Goal: Information Seeking & Learning: Learn about a topic

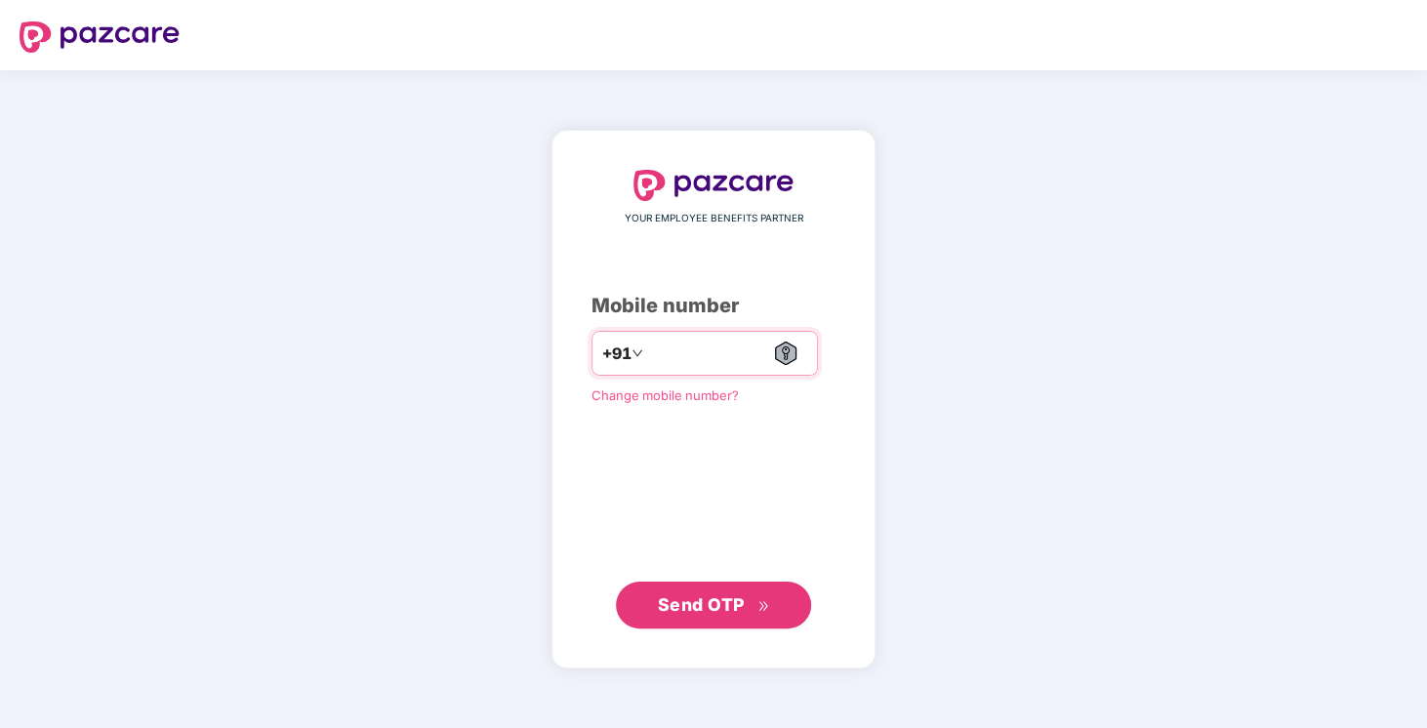
click at [718, 348] on input "number" at bounding box center [727, 353] width 160 height 31
type input "**********"
click at [759, 609] on icon "double-right" at bounding box center [763, 605] width 13 height 13
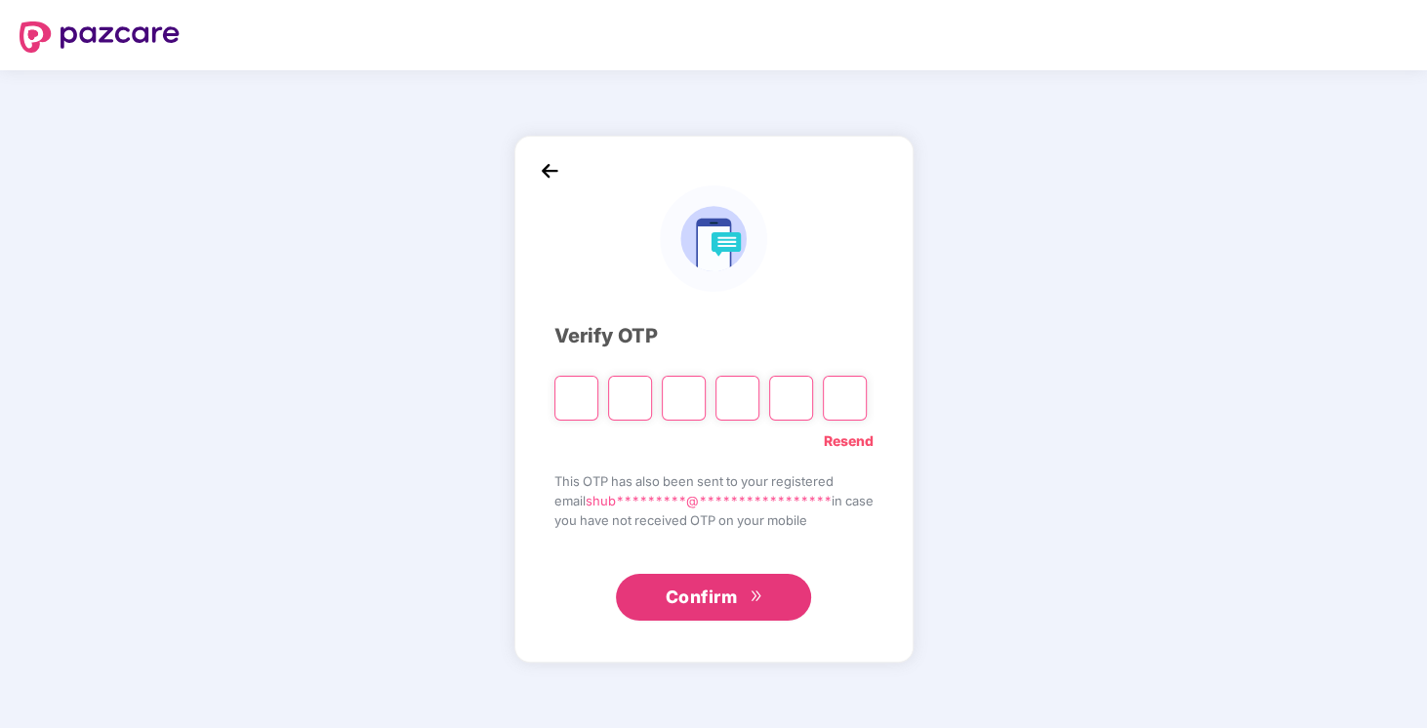
type input "*"
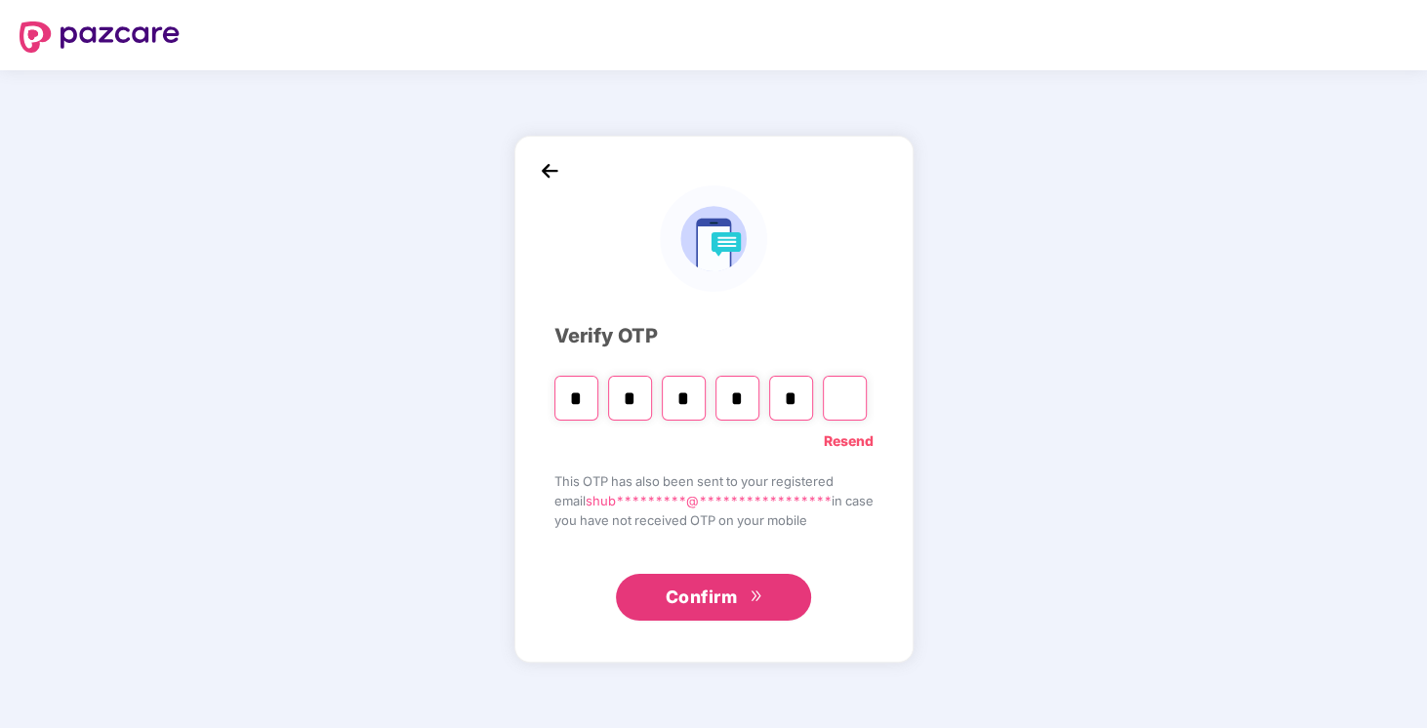
type input "*"
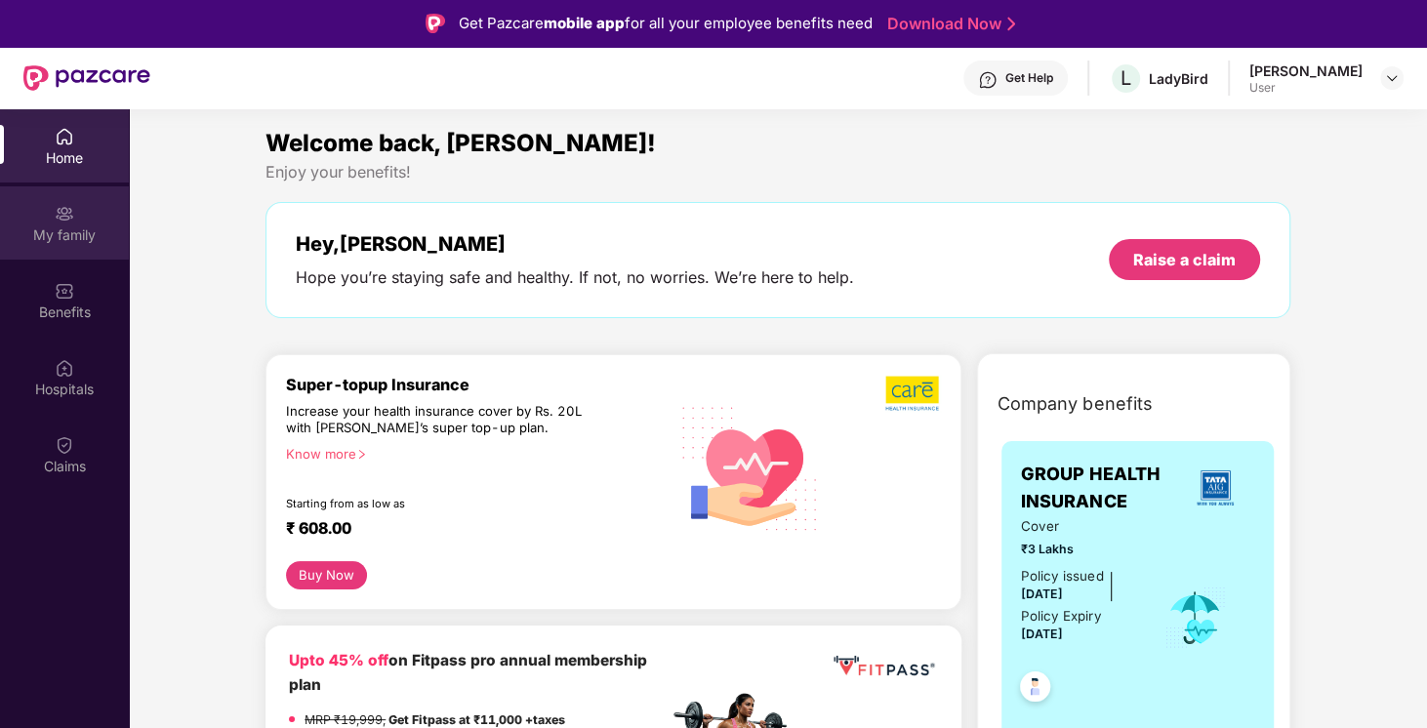
click at [97, 227] on div "My family" at bounding box center [64, 235] width 129 height 20
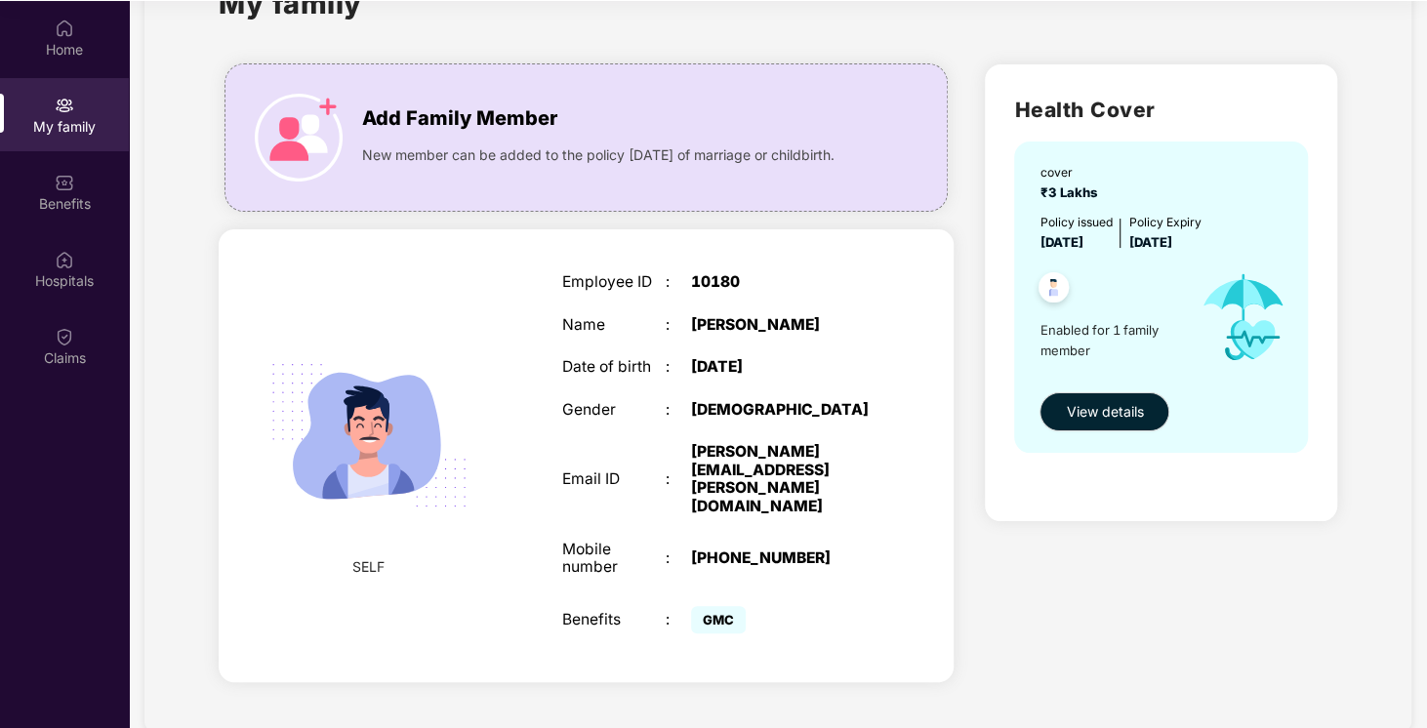
scroll to position [109, 0]
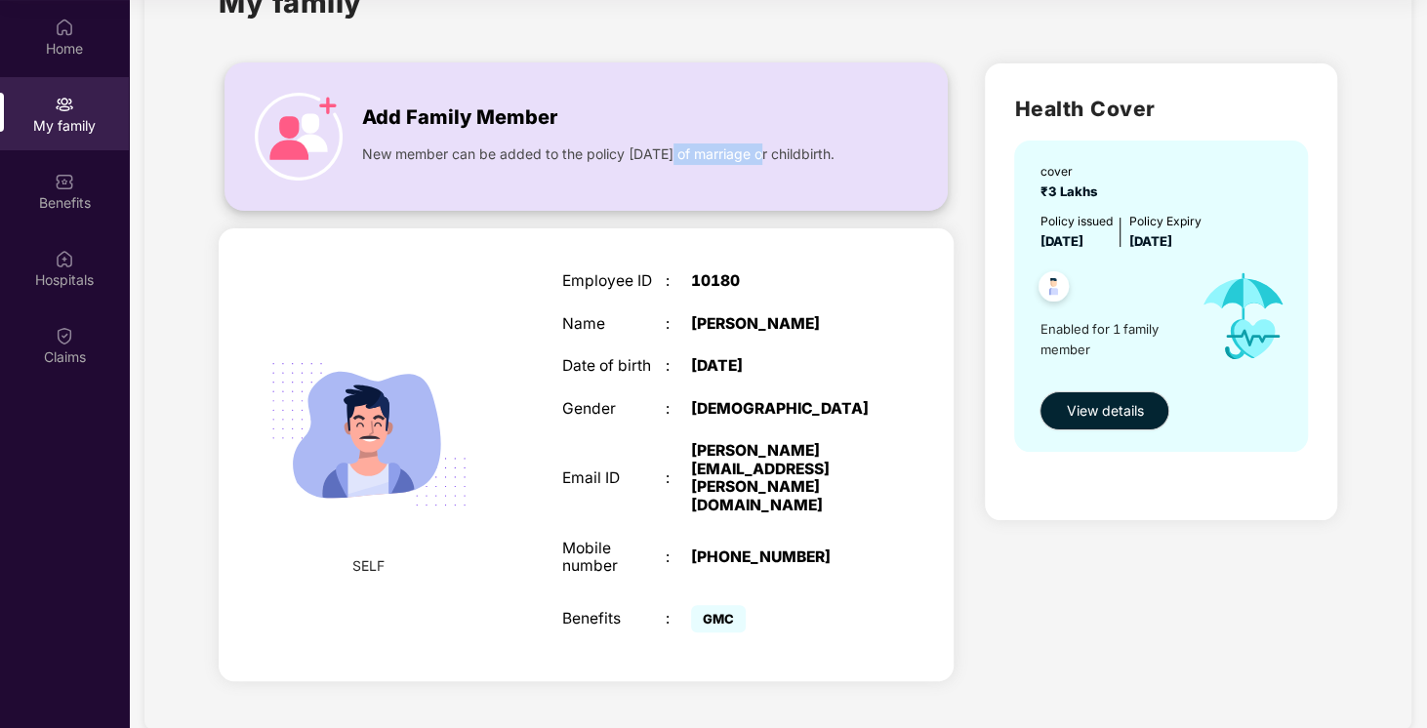
copy span "1000000 days"
drag, startPoint x: 766, startPoint y: 150, endPoint x: 662, endPoint y: 158, distance: 104.7
click at [662, 158] on span "New member can be added to the policy [DATE] of marriage or childbirth." at bounding box center [598, 153] width 472 height 21
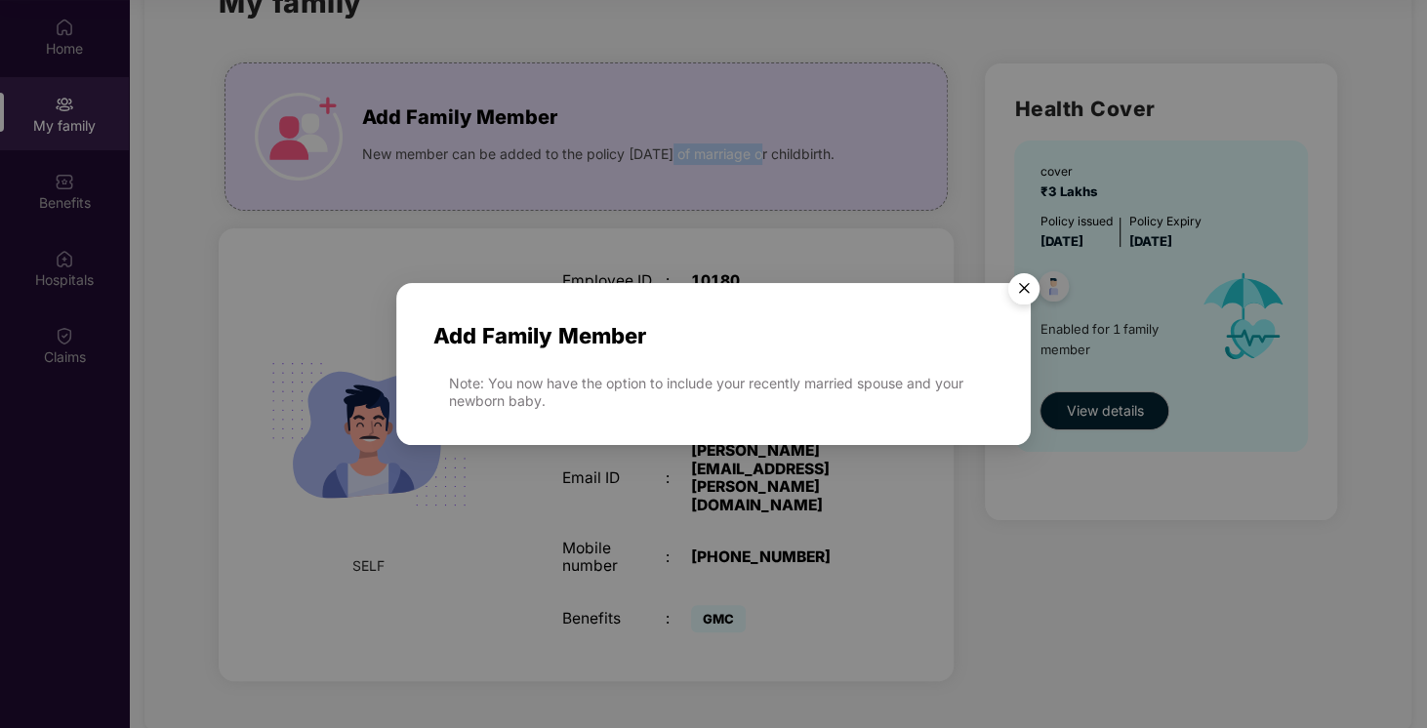
click at [1009, 285] on img "Close" at bounding box center [1023, 291] width 55 height 55
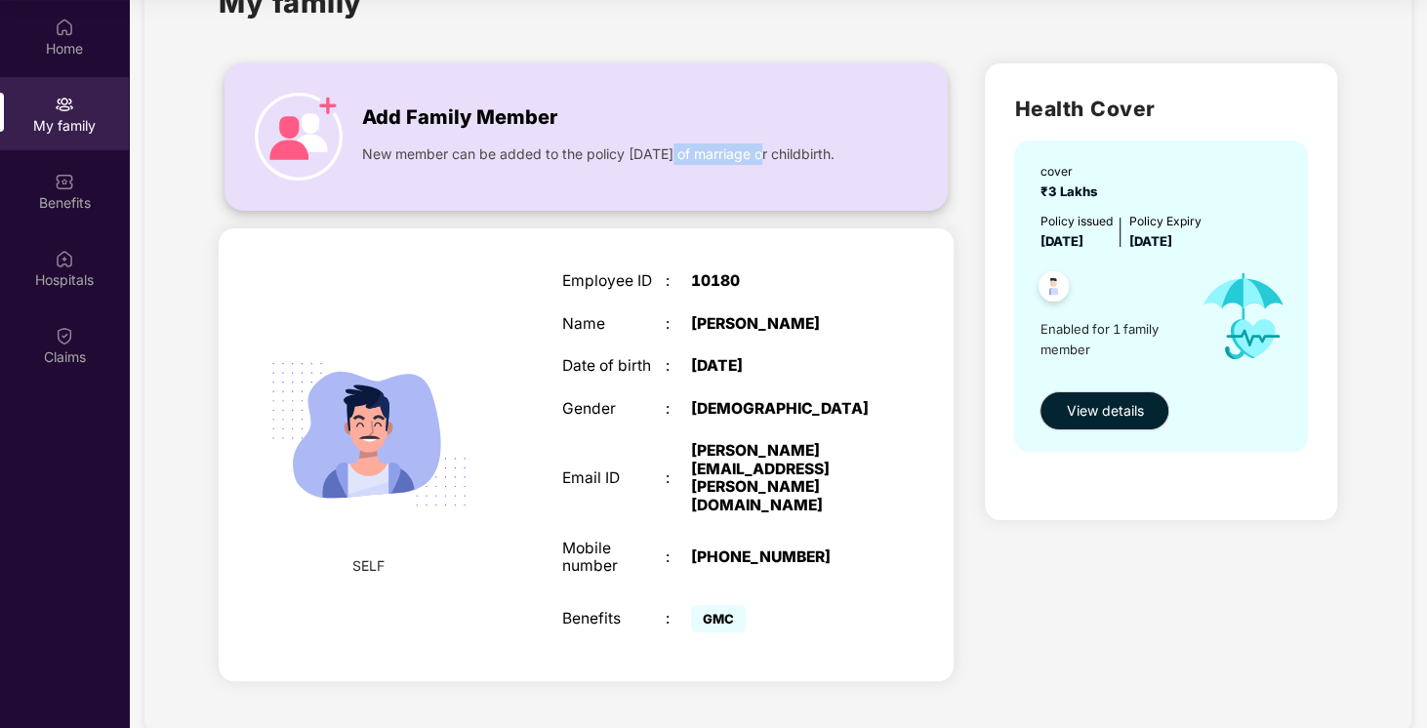
click at [240, 149] on div "Add Family Member New member can be added to the policy [DATE] of marriage or c…" at bounding box center [585, 136] width 721 height 107
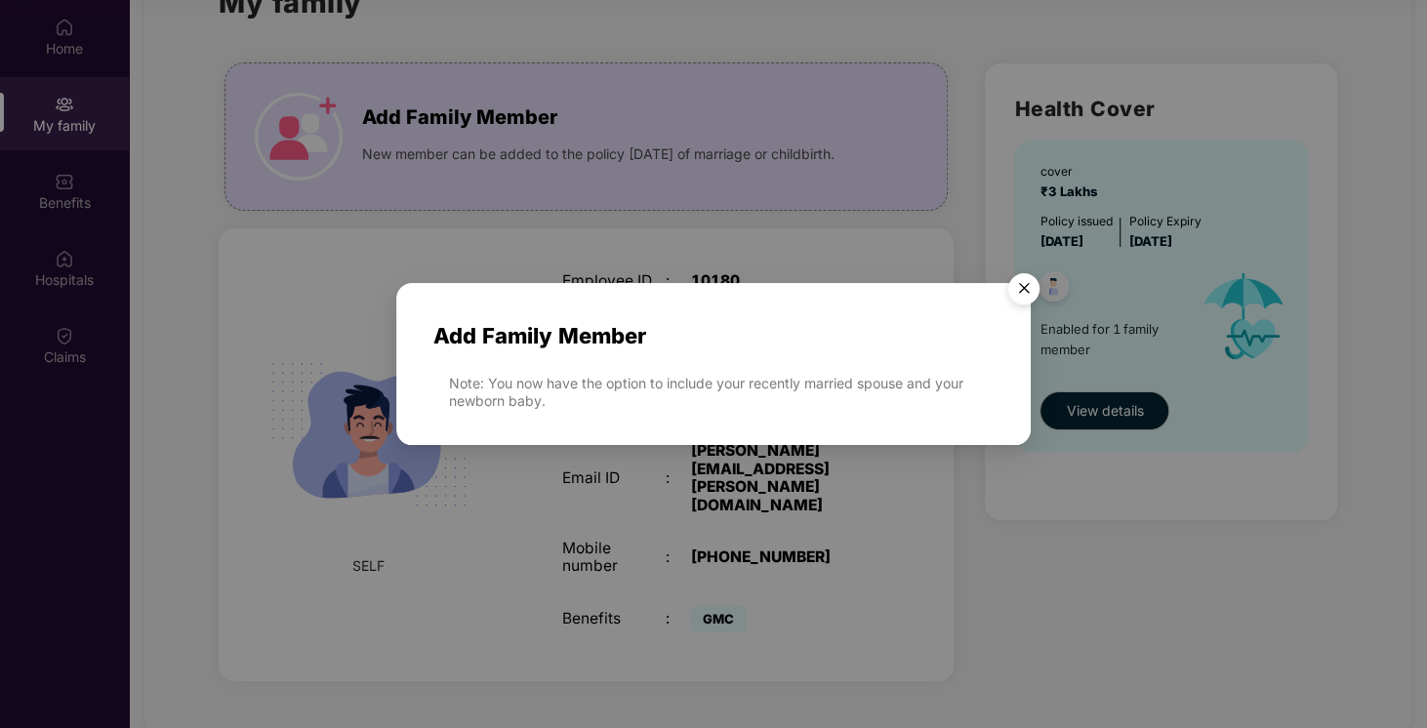
click at [1013, 309] on img "Close" at bounding box center [1023, 291] width 55 height 55
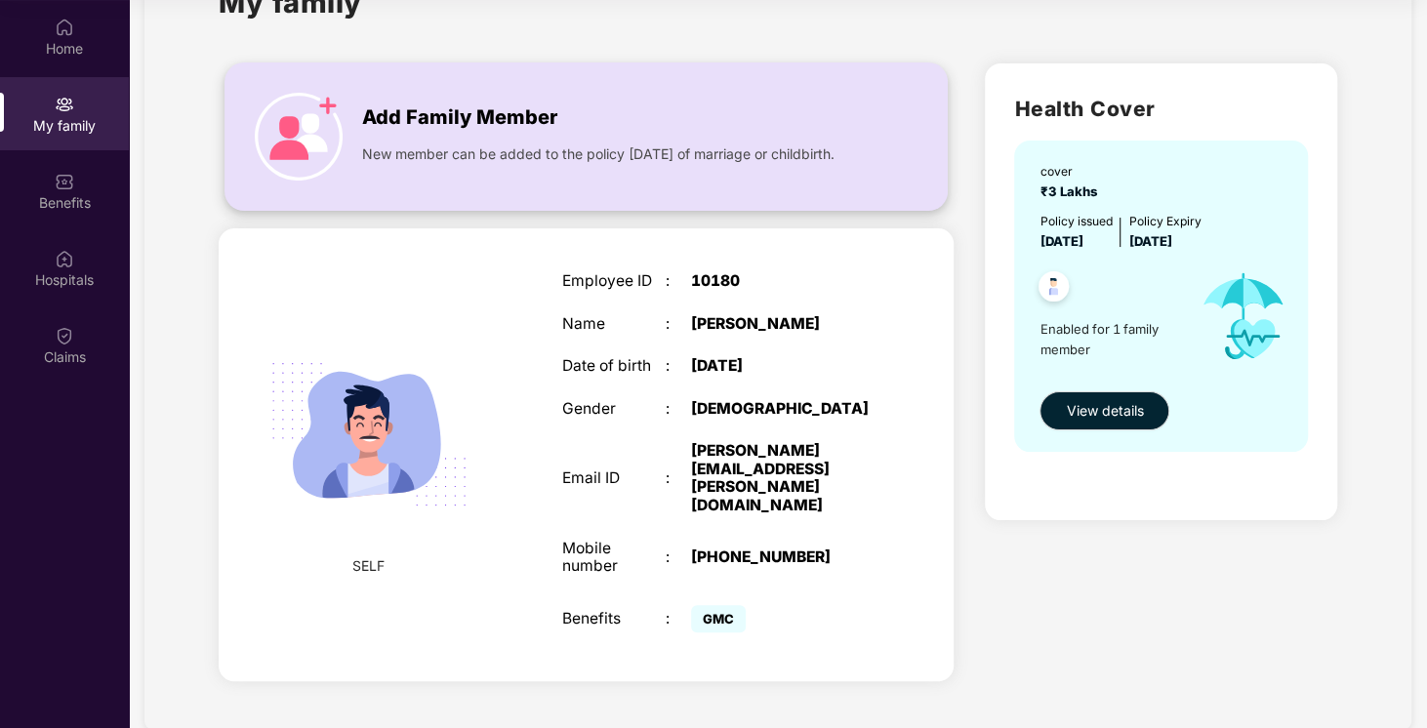
click at [321, 129] on img at bounding box center [299, 137] width 88 height 88
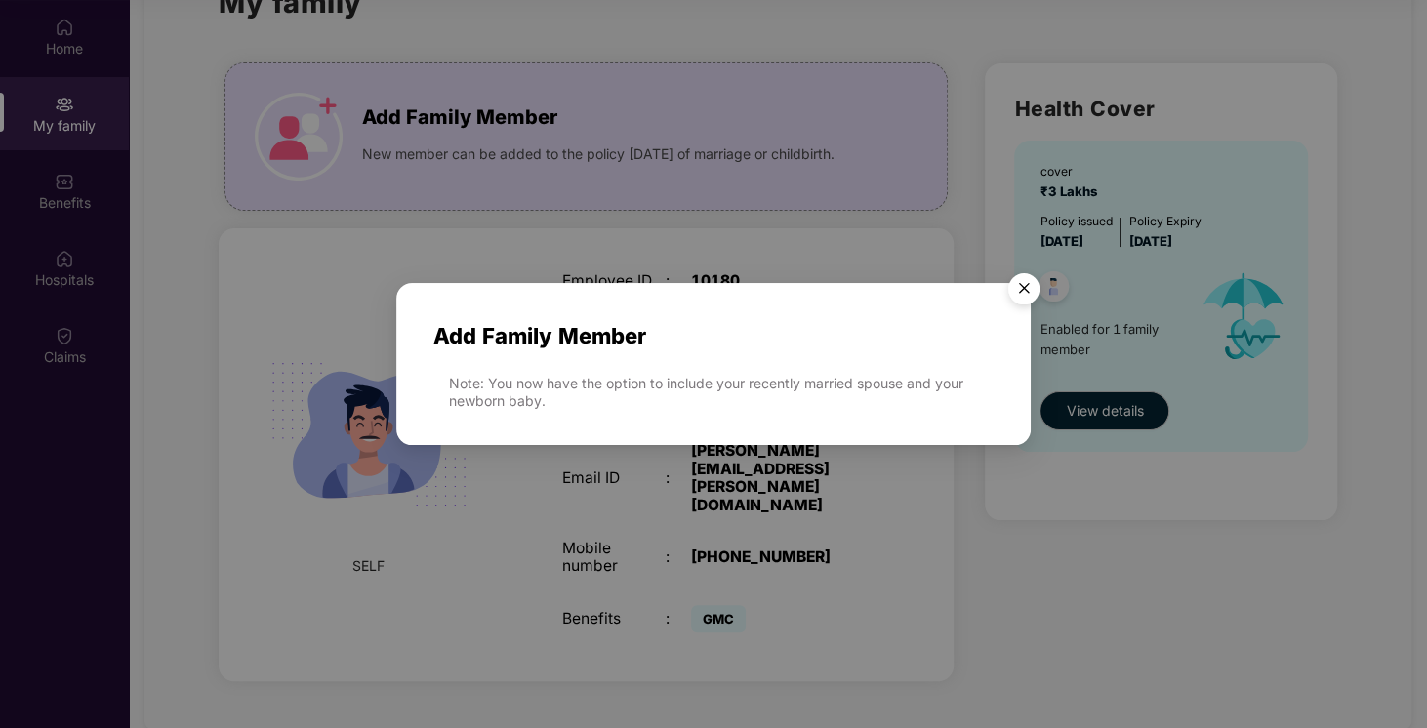
click at [554, 405] on div "Note: You now have the option to include your recently married spouse and your …" at bounding box center [721, 392] width 545 height 35
click at [1019, 288] on img "Close" at bounding box center [1023, 291] width 55 height 55
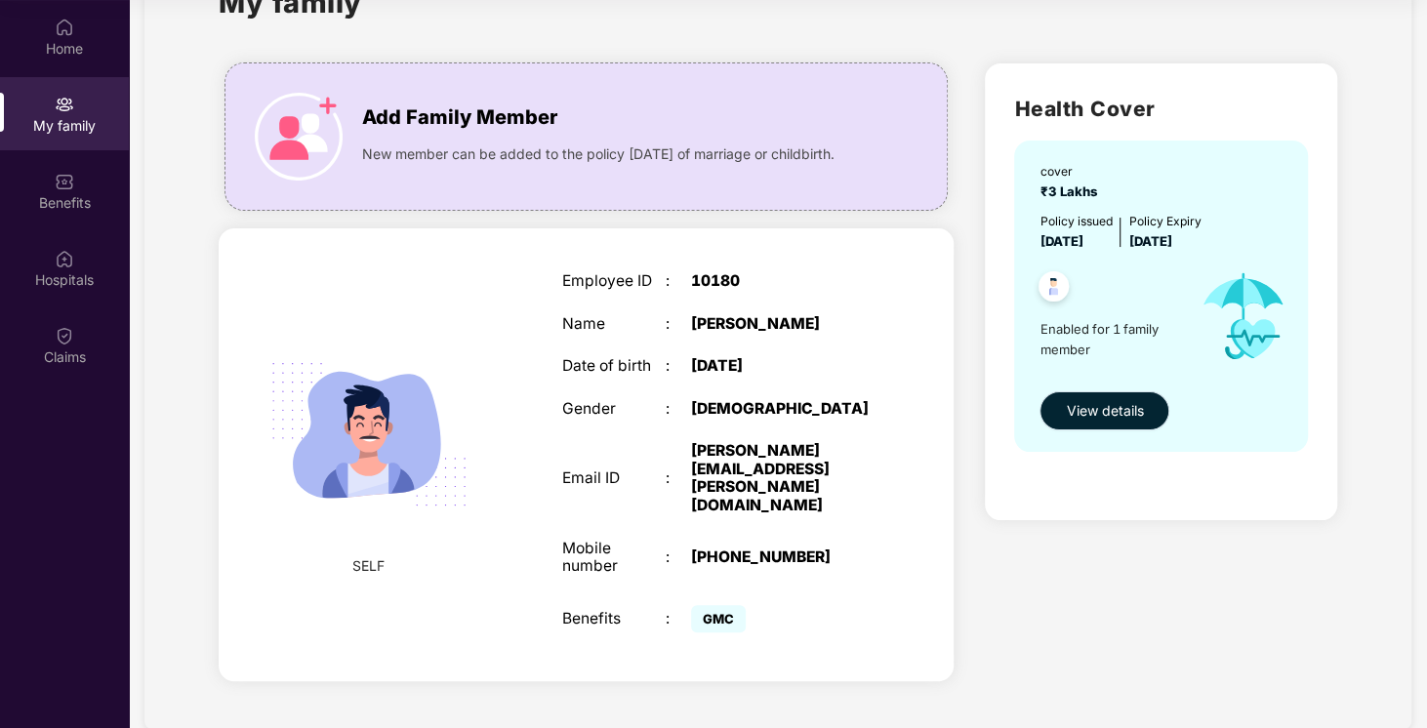
click at [1087, 416] on span "View details" at bounding box center [1104, 410] width 77 height 21
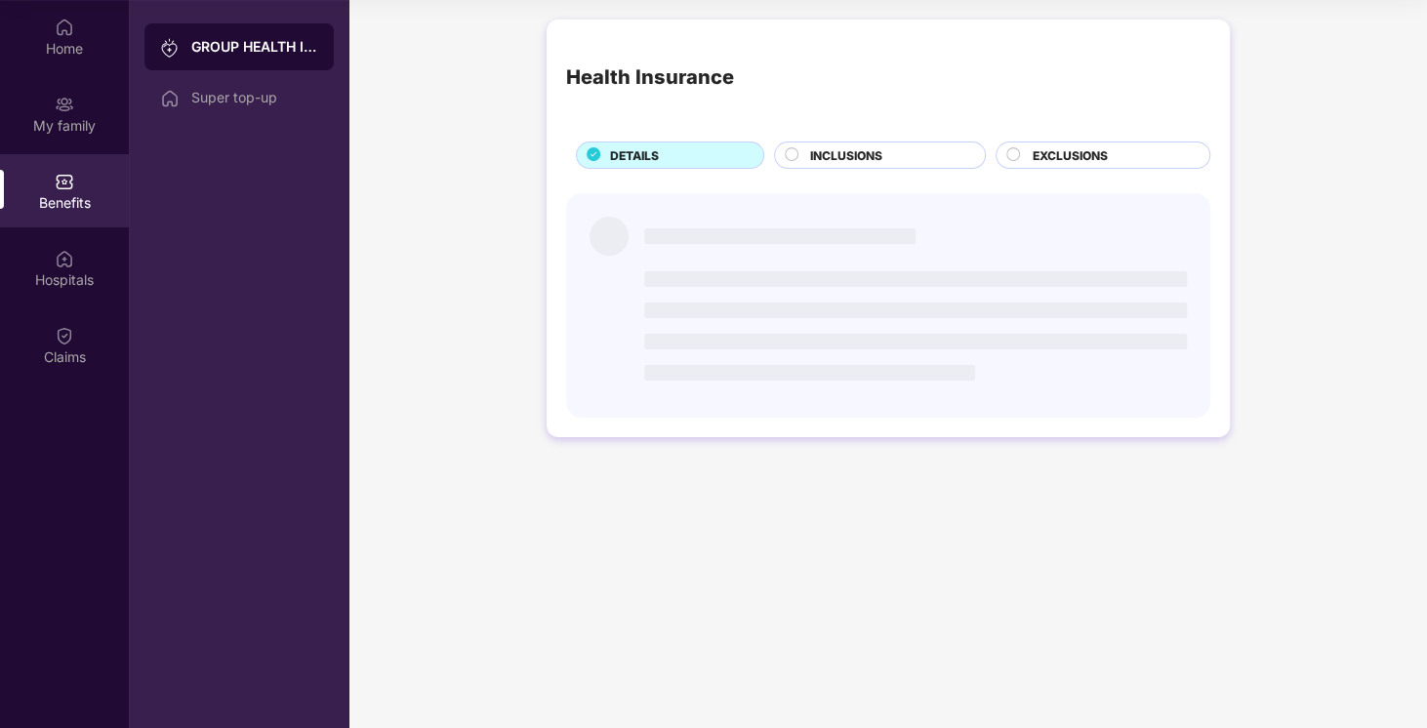
scroll to position [0, 0]
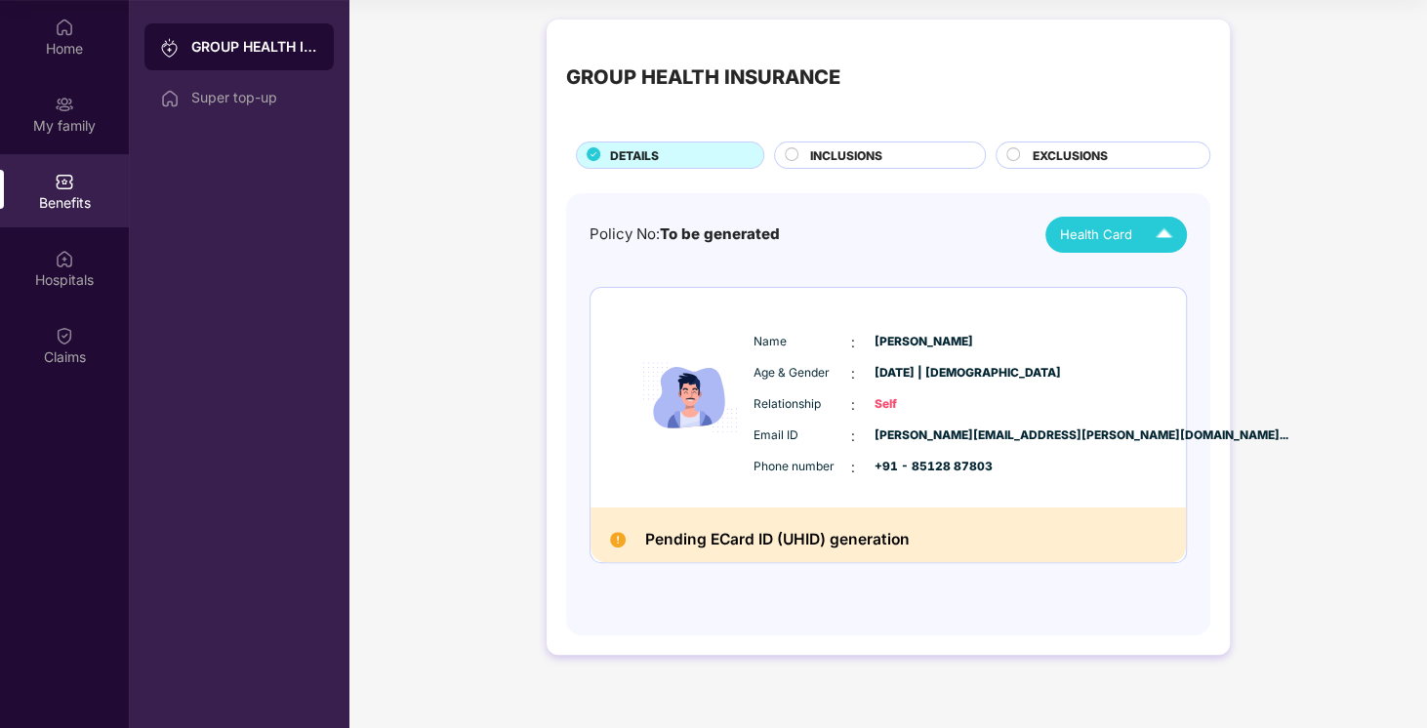
click at [1120, 246] on div "Health Card" at bounding box center [1120, 235] width 121 height 34
click at [808, 537] on h2 "Pending ECard ID (UHID) generation" at bounding box center [777, 540] width 264 height 26
drag, startPoint x: 894, startPoint y: 524, endPoint x: 575, endPoint y: 541, distance: 319.5
click at [575, 541] on div "Policy No: To be generated Health Card Name : [PERSON_NAME] Age & Gender : [DAT…" at bounding box center [888, 414] width 644 height 443
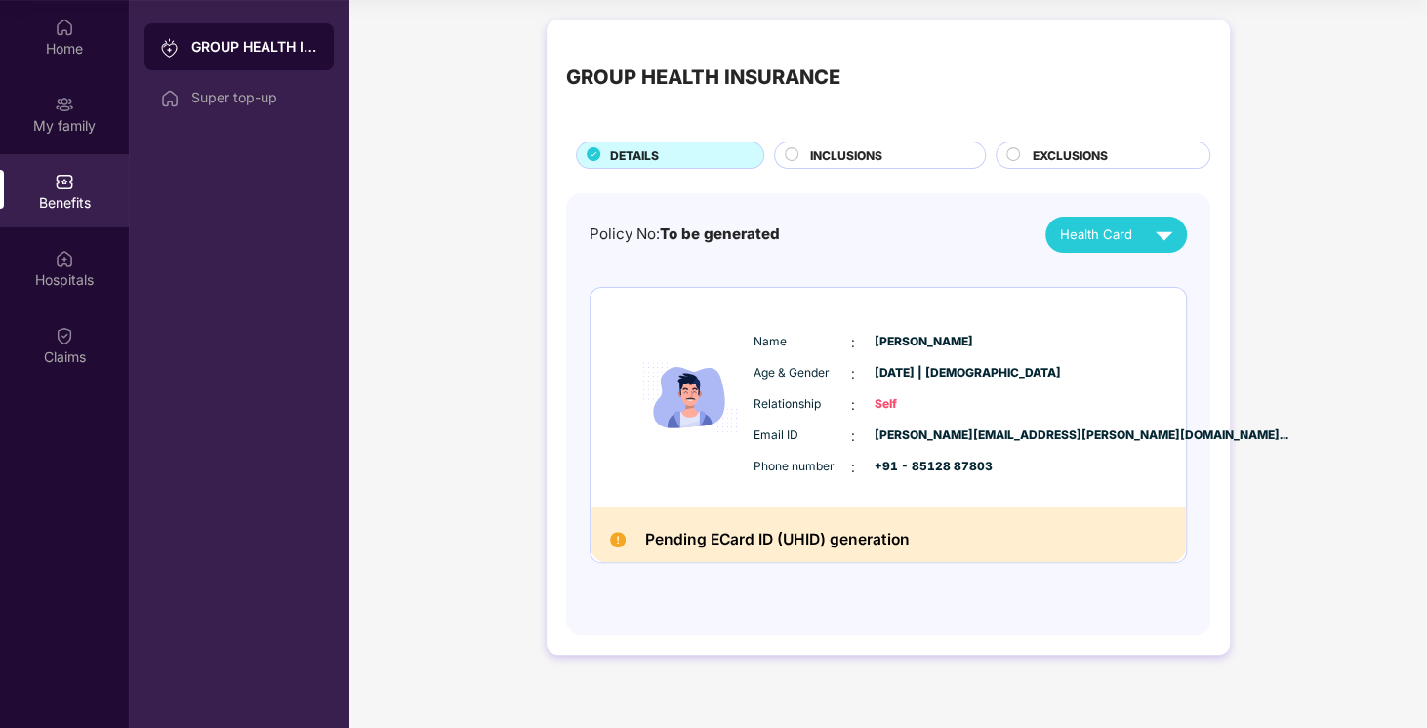
click at [903, 553] on div "Pending ECard ID (UHID) generation" at bounding box center [887, 535] width 595 height 56
click at [1069, 142] on div "EXCLUSIONS" at bounding box center [1102, 155] width 215 height 27
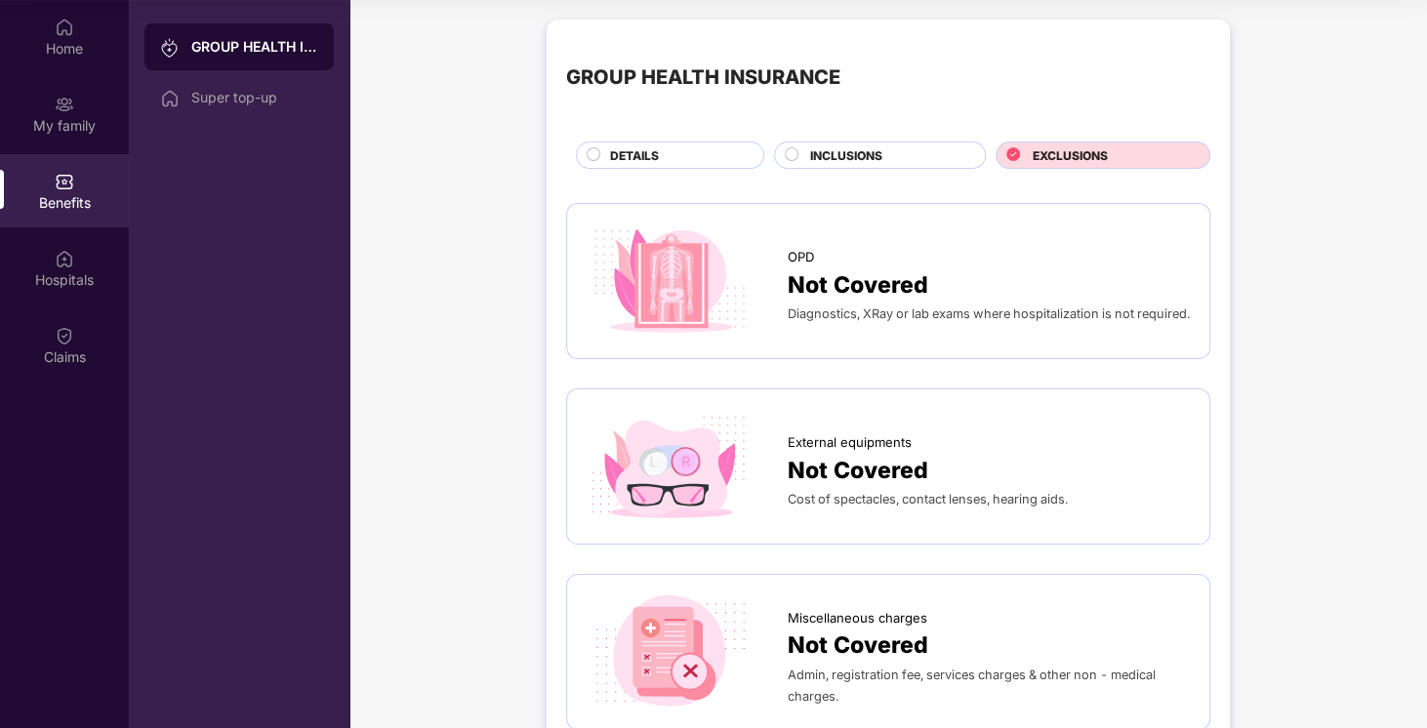
click at [933, 153] on div "INCLUSIONS" at bounding box center [887, 156] width 175 height 21
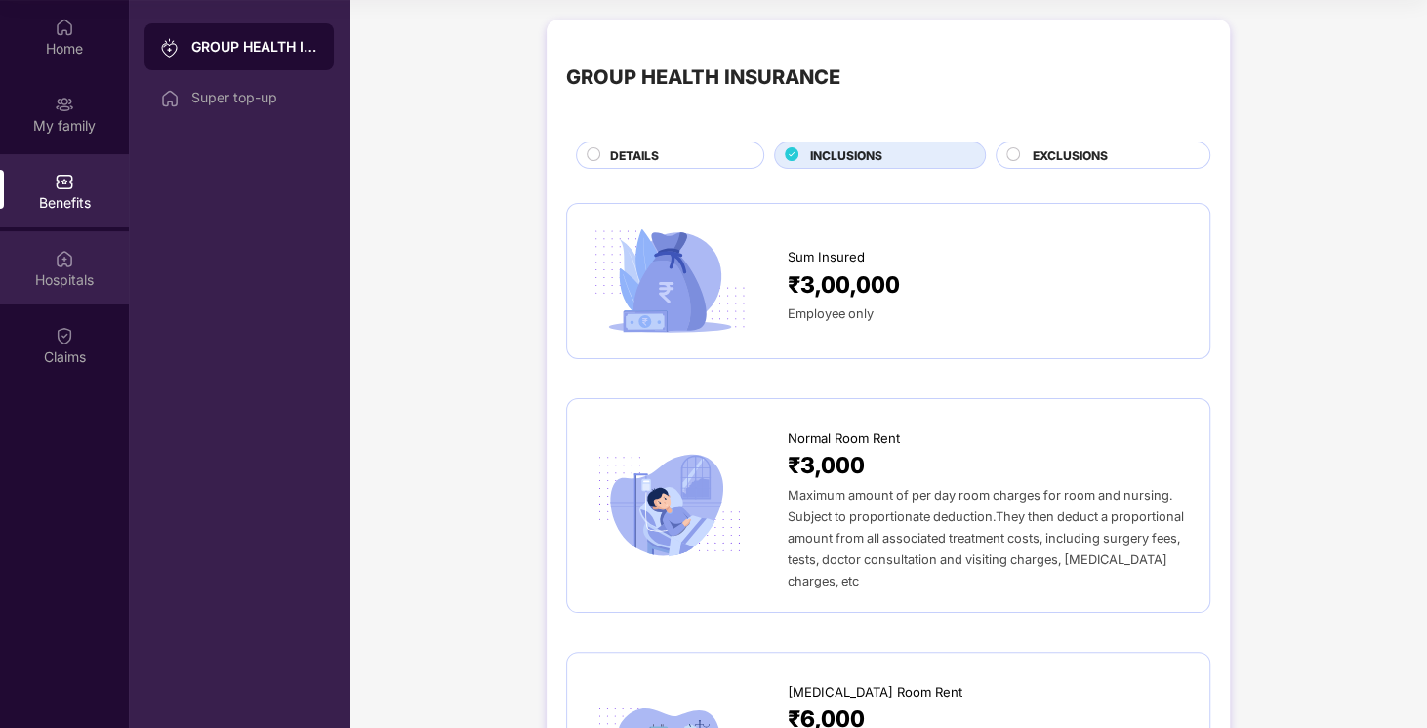
click at [59, 266] on img at bounding box center [65, 259] width 20 height 20
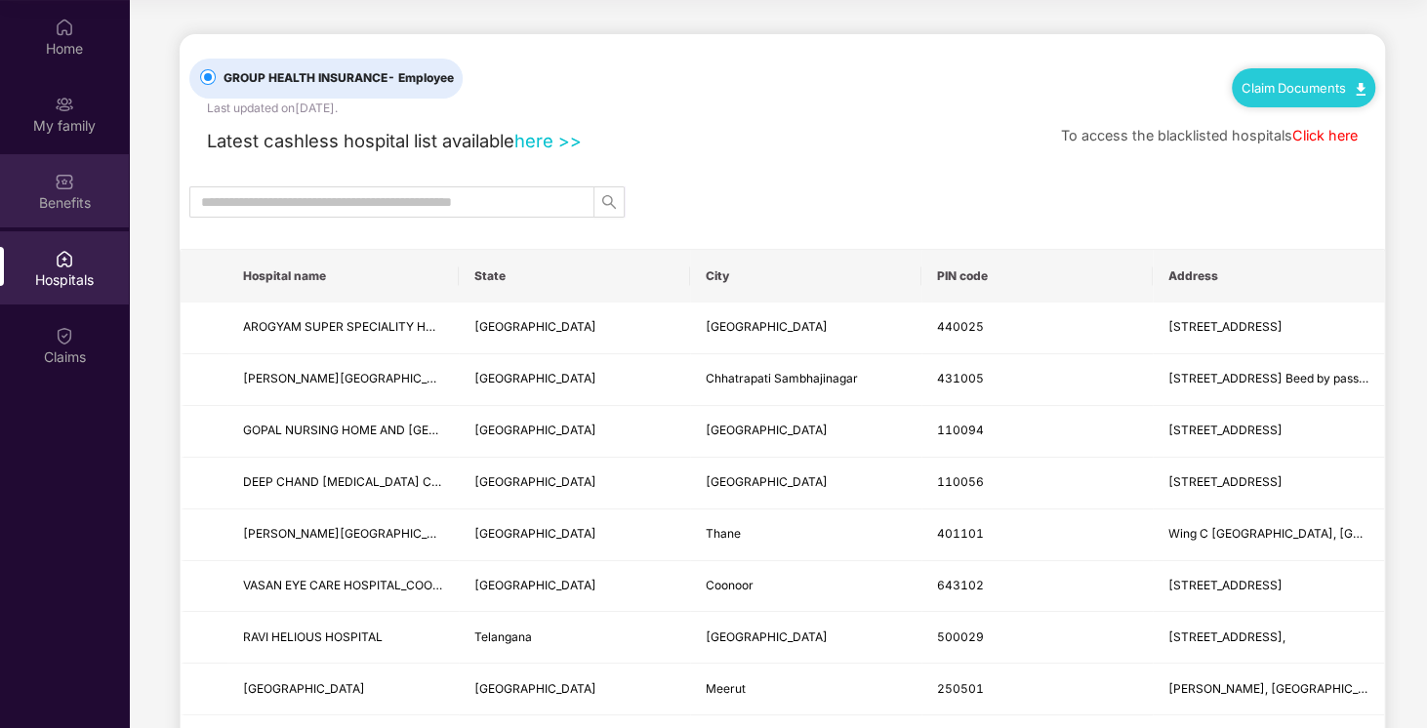
click at [63, 202] on div "Benefits" at bounding box center [64, 203] width 129 height 20
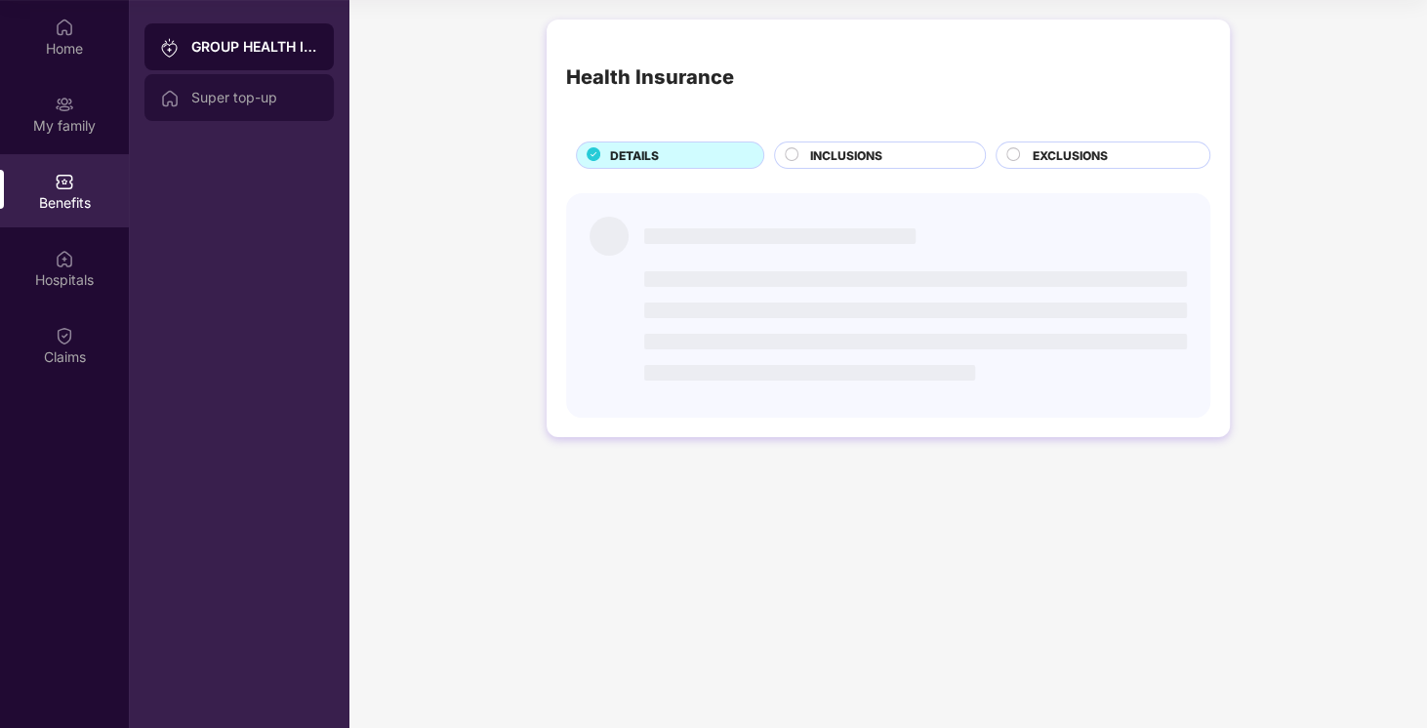
click at [203, 104] on div "Super top-up" at bounding box center [254, 98] width 127 height 16
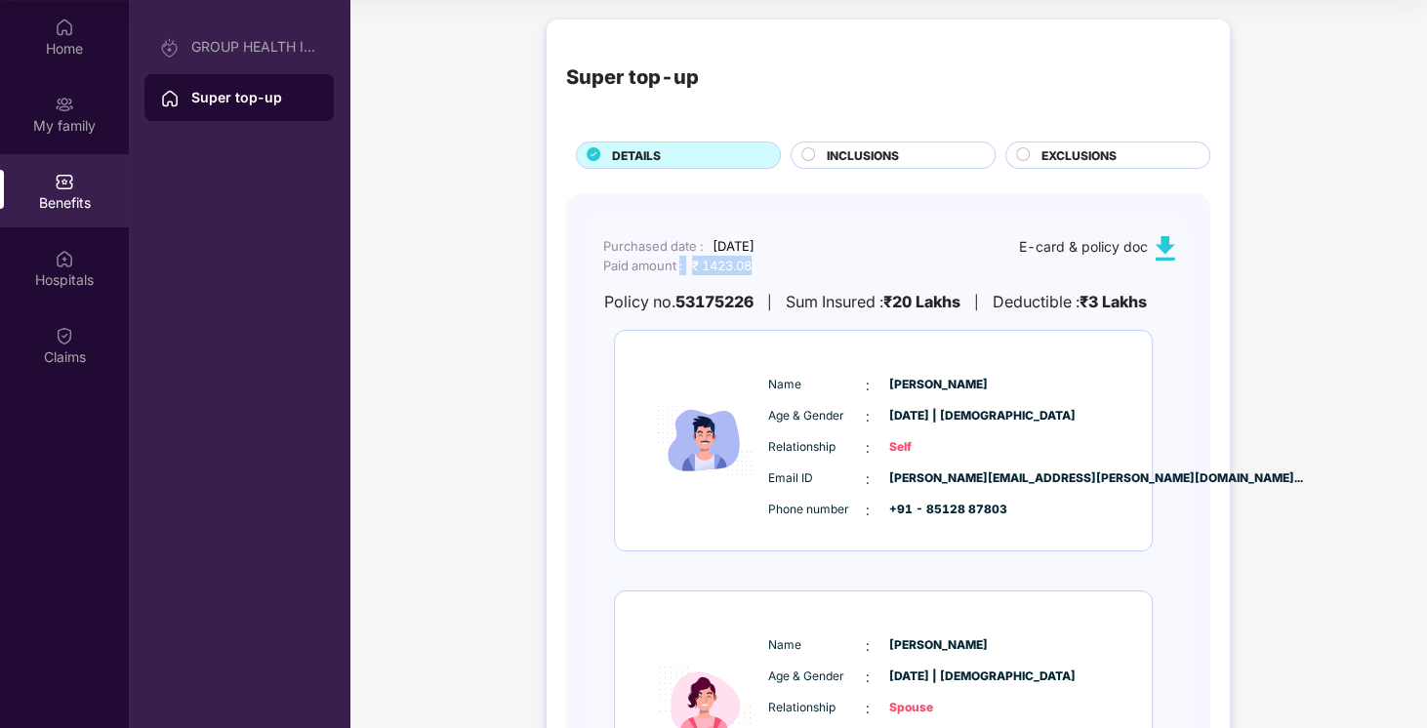
drag, startPoint x: 749, startPoint y: 269, endPoint x: 681, endPoint y: 270, distance: 68.3
click at [681, 270] on div "Paid amount : ₹ 1423.08" at bounding box center [678, 266] width 151 height 20
click at [881, 279] on div "Purchased date : [DATE] Paid amount : ₹ 1423.08 E-card & policy doc Policy no. …" at bounding box center [882, 275] width 587 height 79
click at [943, 157] on div "INCLUSIONS" at bounding box center [901, 156] width 168 height 21
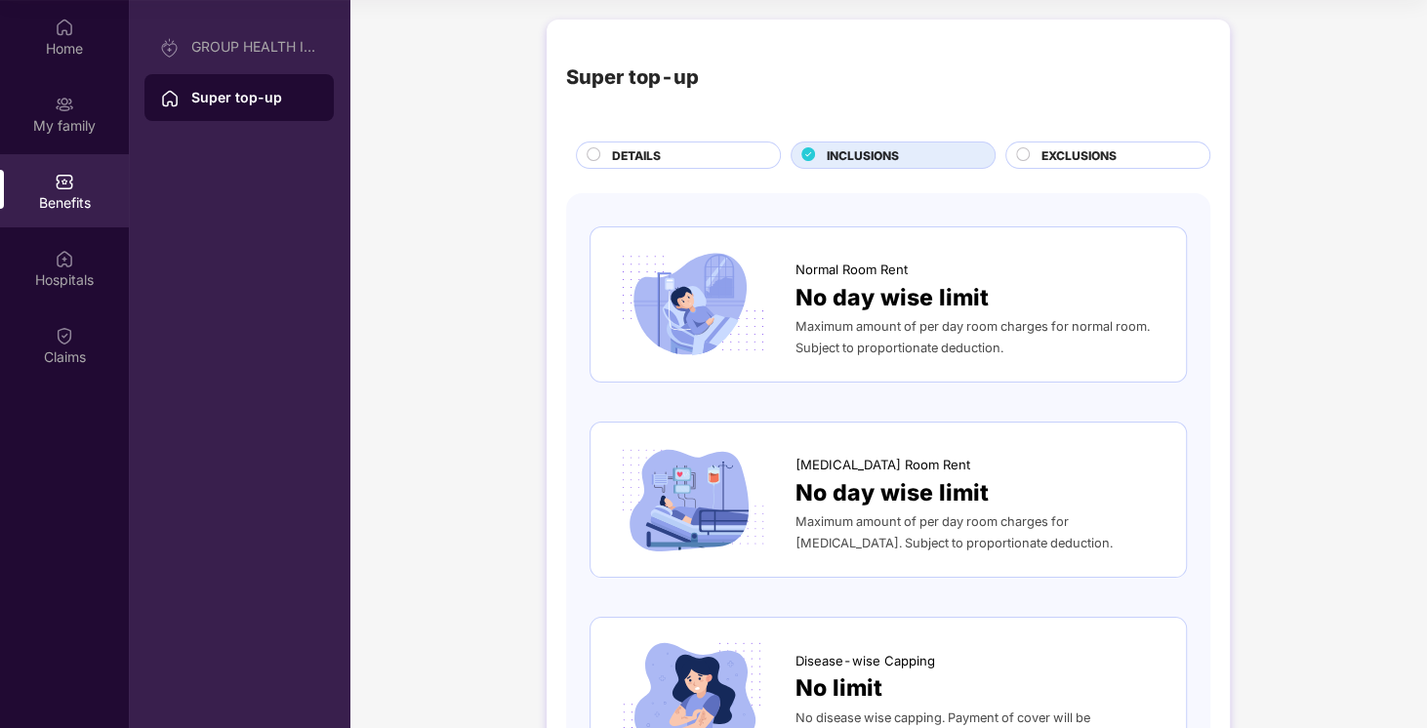
drag, startPoint x: 708, startPoint y: 164, endPoint x: 520, endPoint y: 170, distance: 188.4
click at [708, 164] on div "DETAILS" at bounding box center [686, 156] width 168 height 21
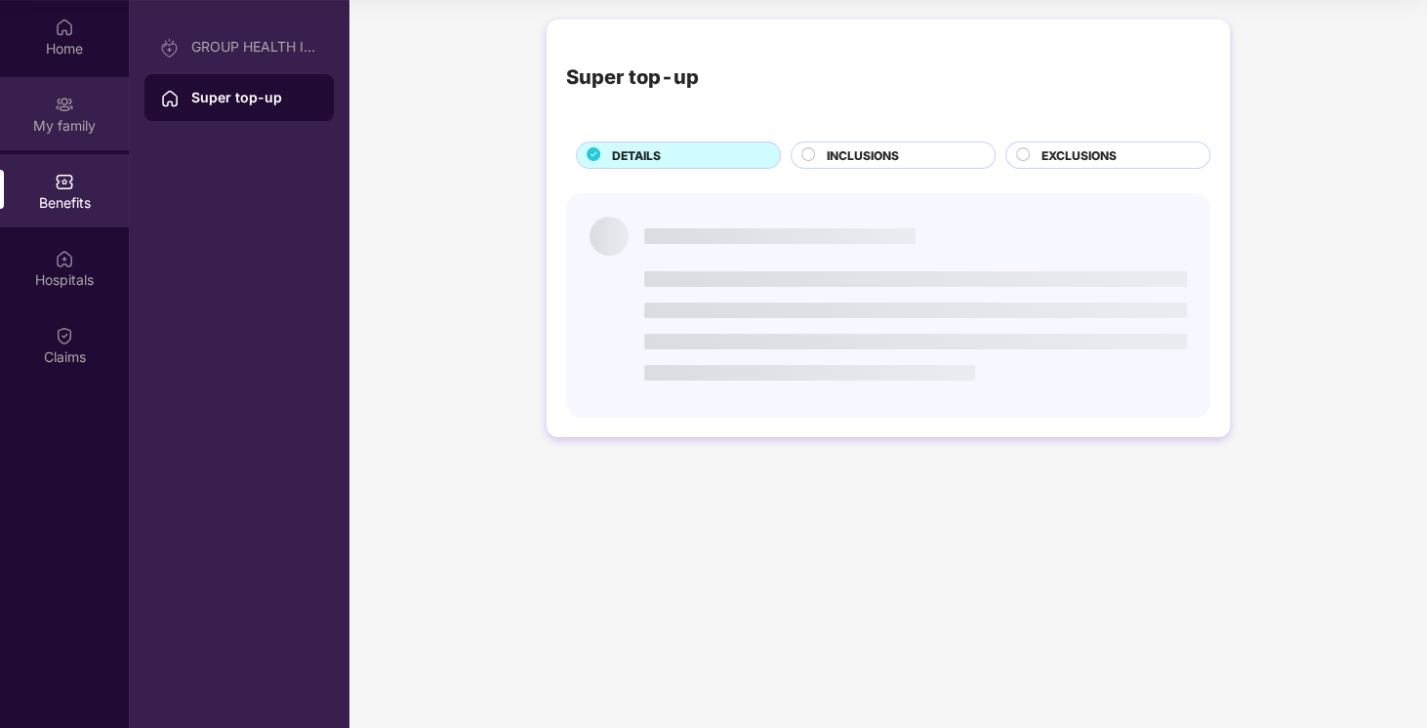
click at [68, 124] on div "My family" at bounding box center [64, 126] width 129 height 20
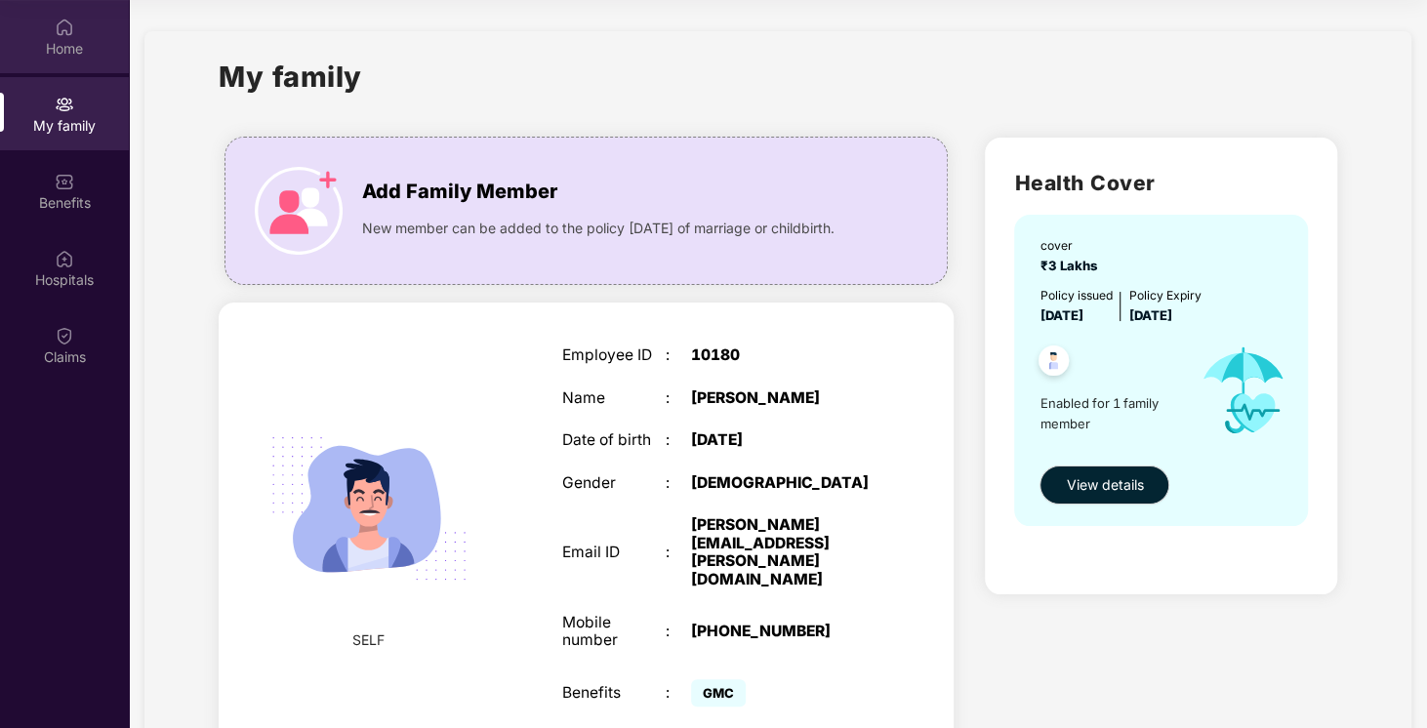
click at [79, 55] on div "Home" at bounding box center [64, 49] width 129 height 20
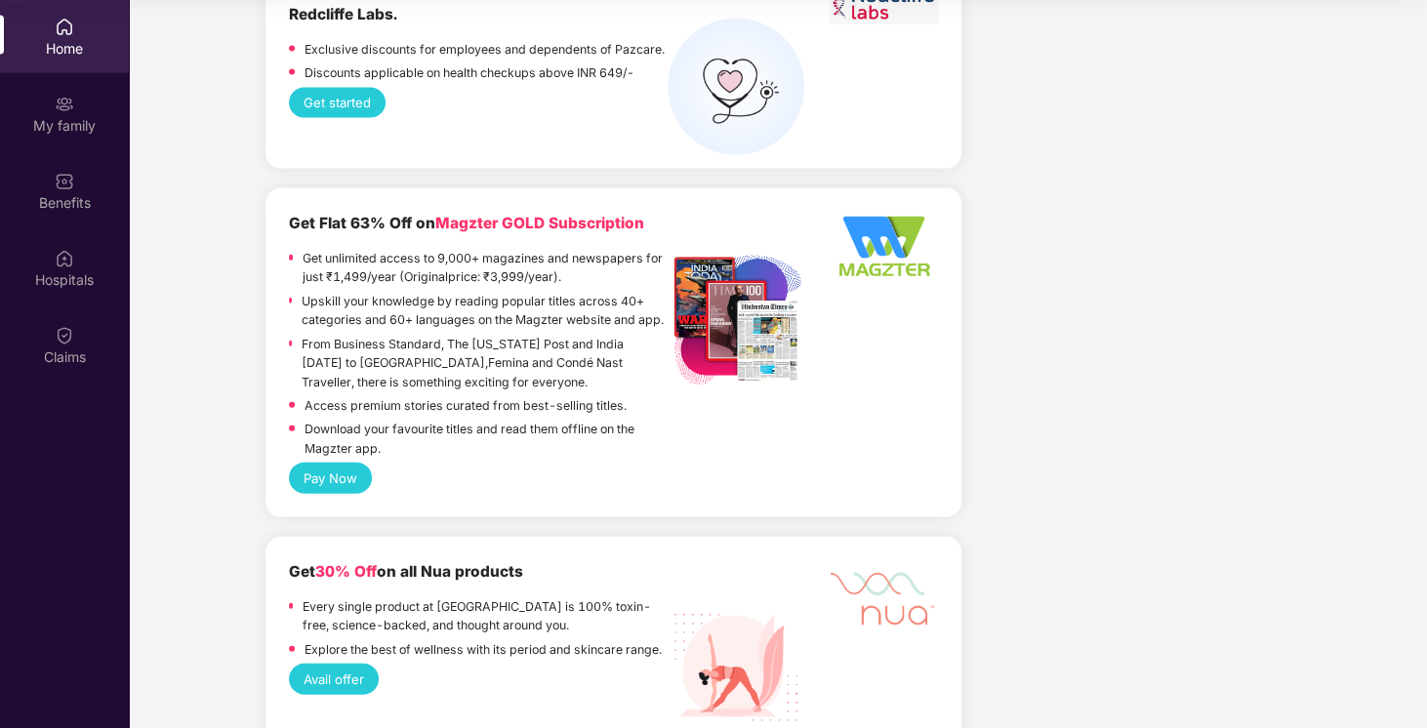
scroll to position [2732, 0]
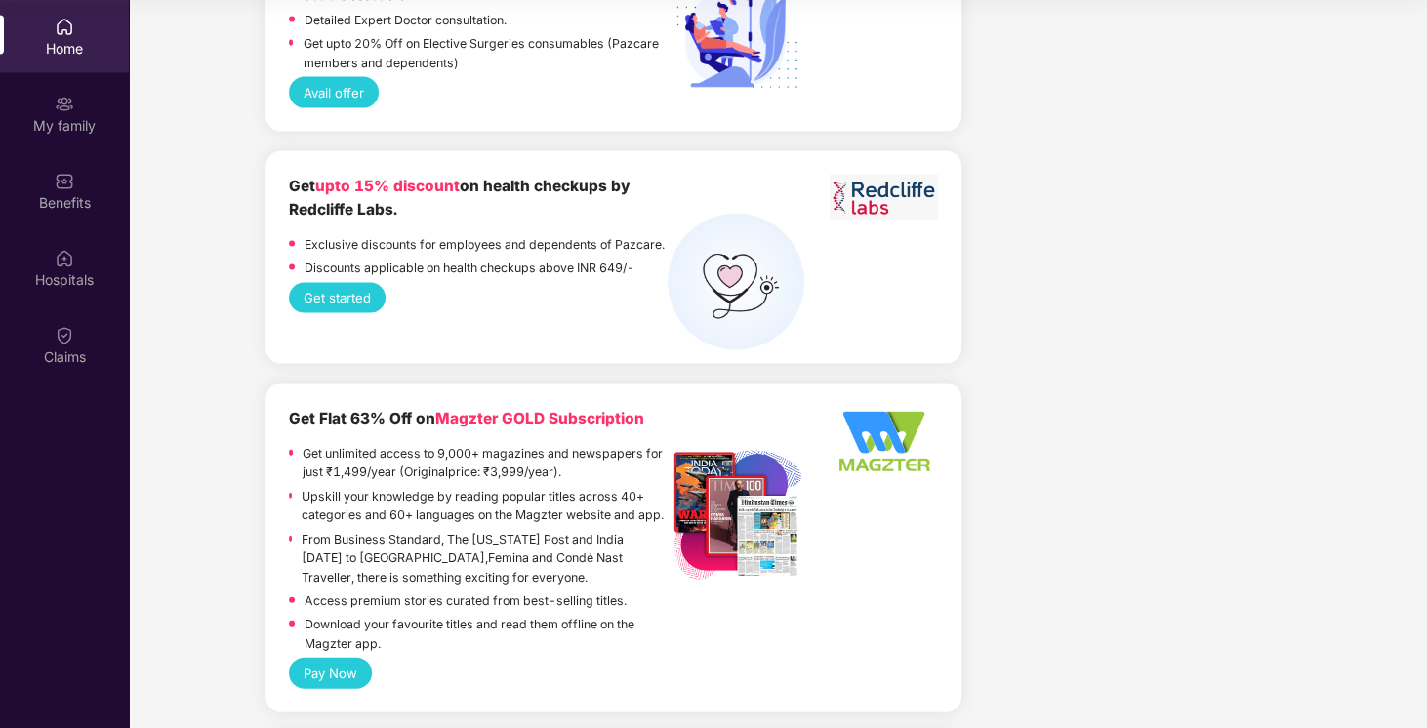
click at [308, 283] on button "Get started" at bounding box center [337, 298] width 97 height 30
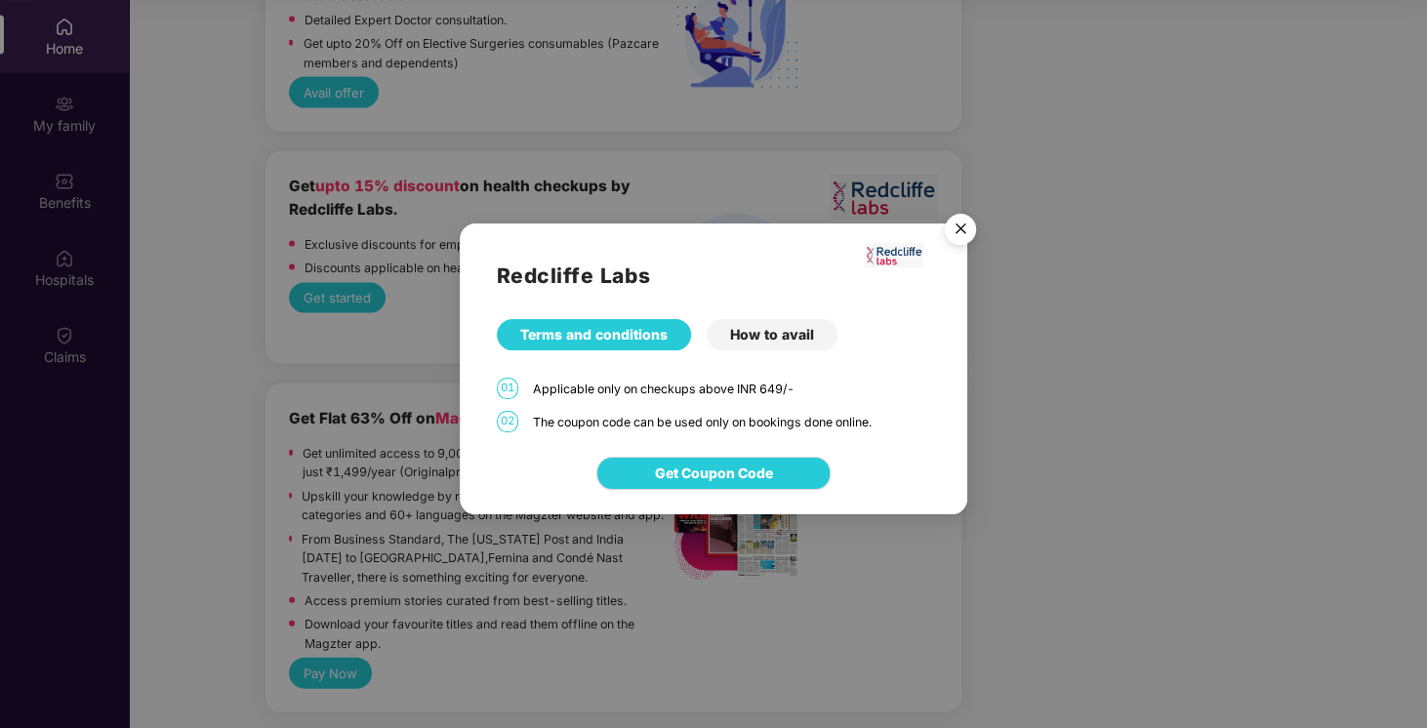
click at [771, 339] on div "How to avail" at bounding box center [772, 334] width 131 height 31
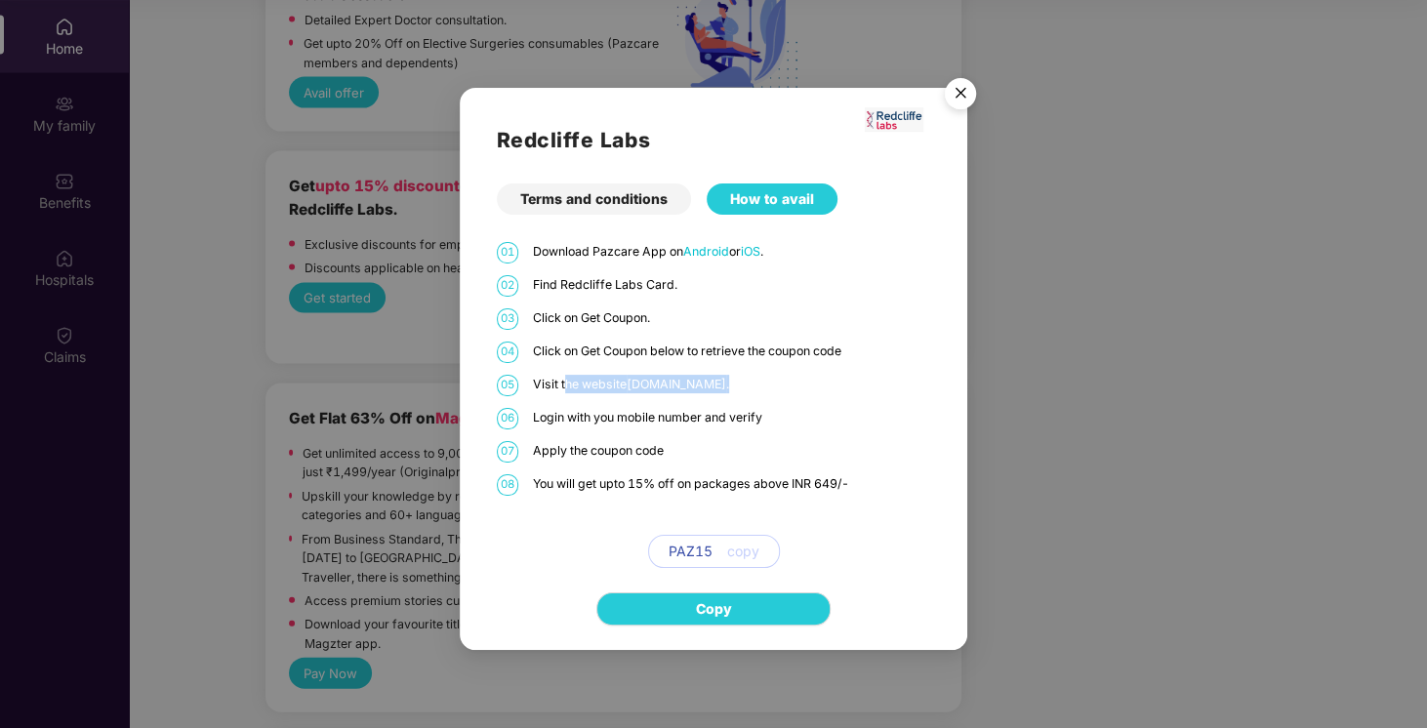
drag, startPoint x: 563, startPoint y: 365, endPoint x: 796, endPoint y: 366, distance: 233.2
click at [796, 366] on div "01 Download Pazcare App on Android or iOS . 02 Find Redcliffe Labs Card. 03 Cli…" at bounding box center [713, 405] width 433 height 326
click at [764, 343] on p "Click on Get Coupon below to retrieve the coupon code" at bounding box center [731, 351] width 397 height 19
click at [950, 104] on img "Close" at bounding box center [960, 96] width 55 height 55
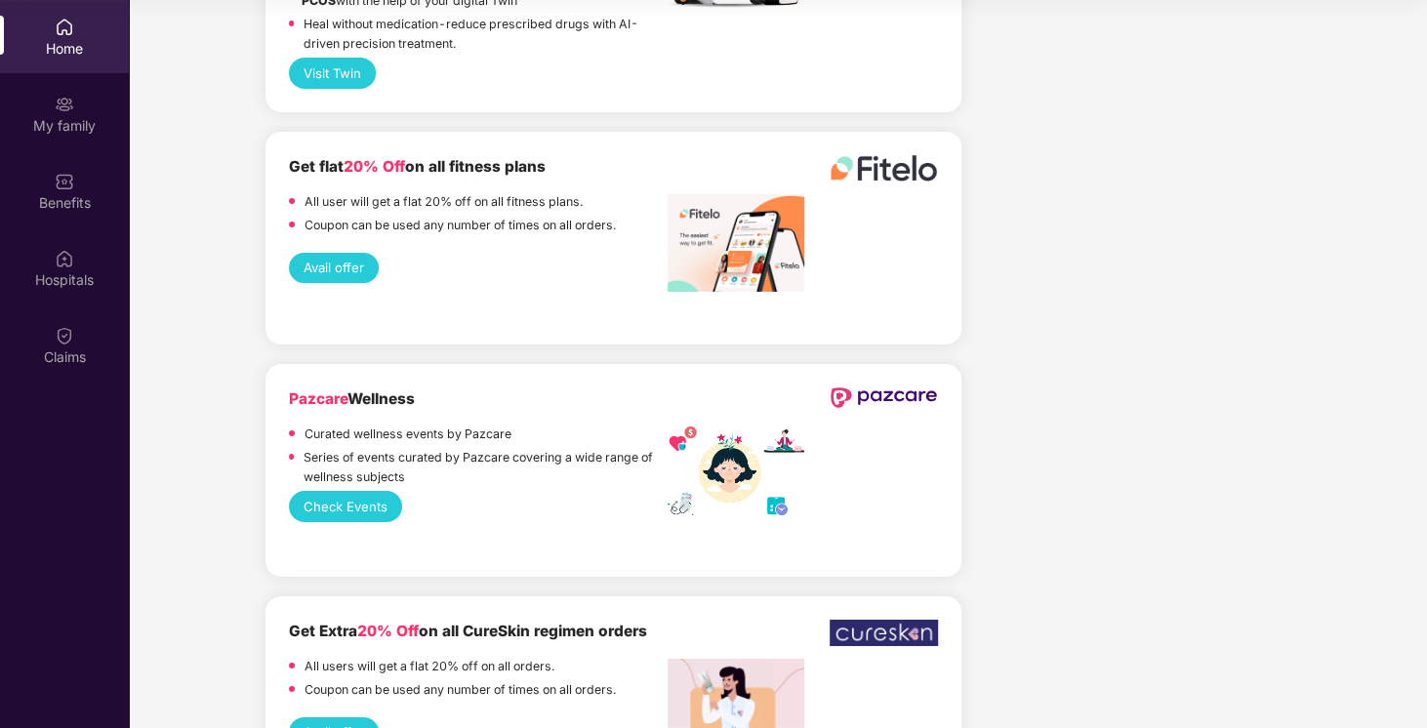
scroll to position [4468, 0]
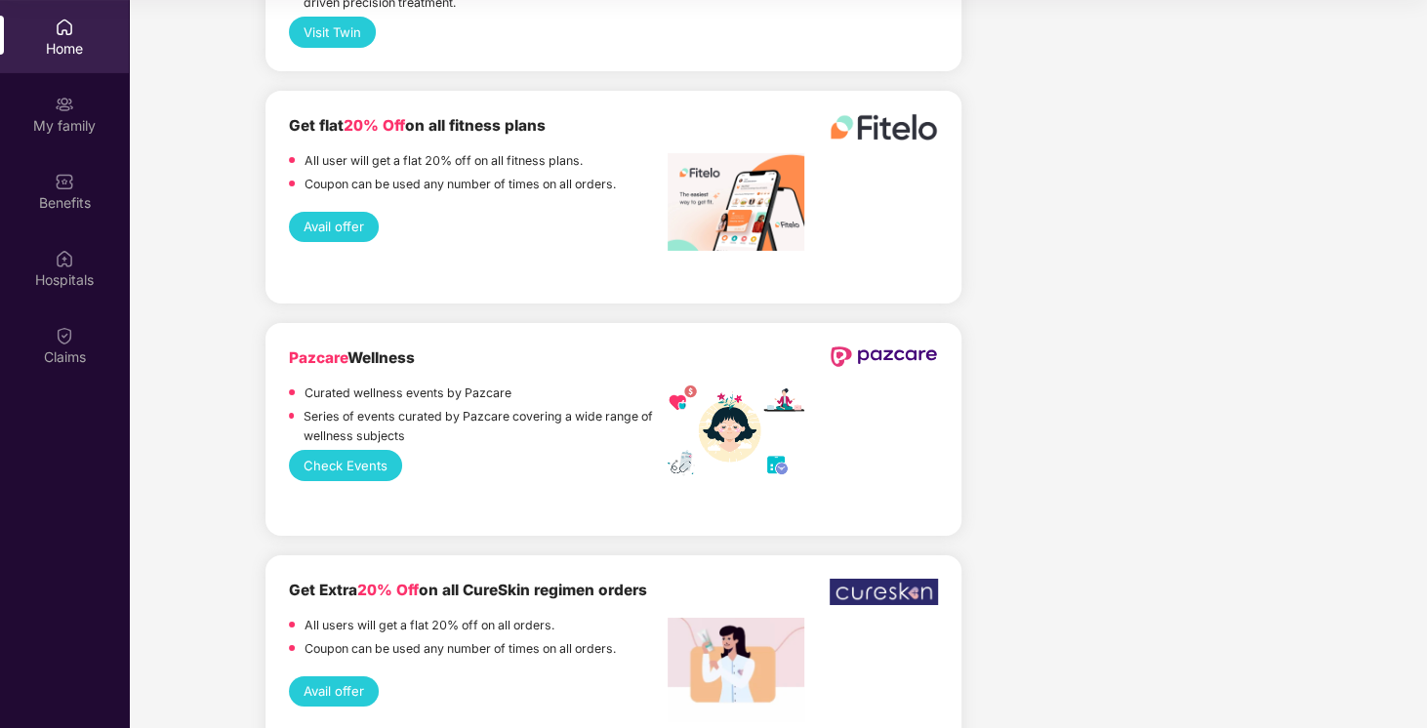
click at [320, 676] on button "Avail offer" at bounding box center [334, 691] width 90 height 30
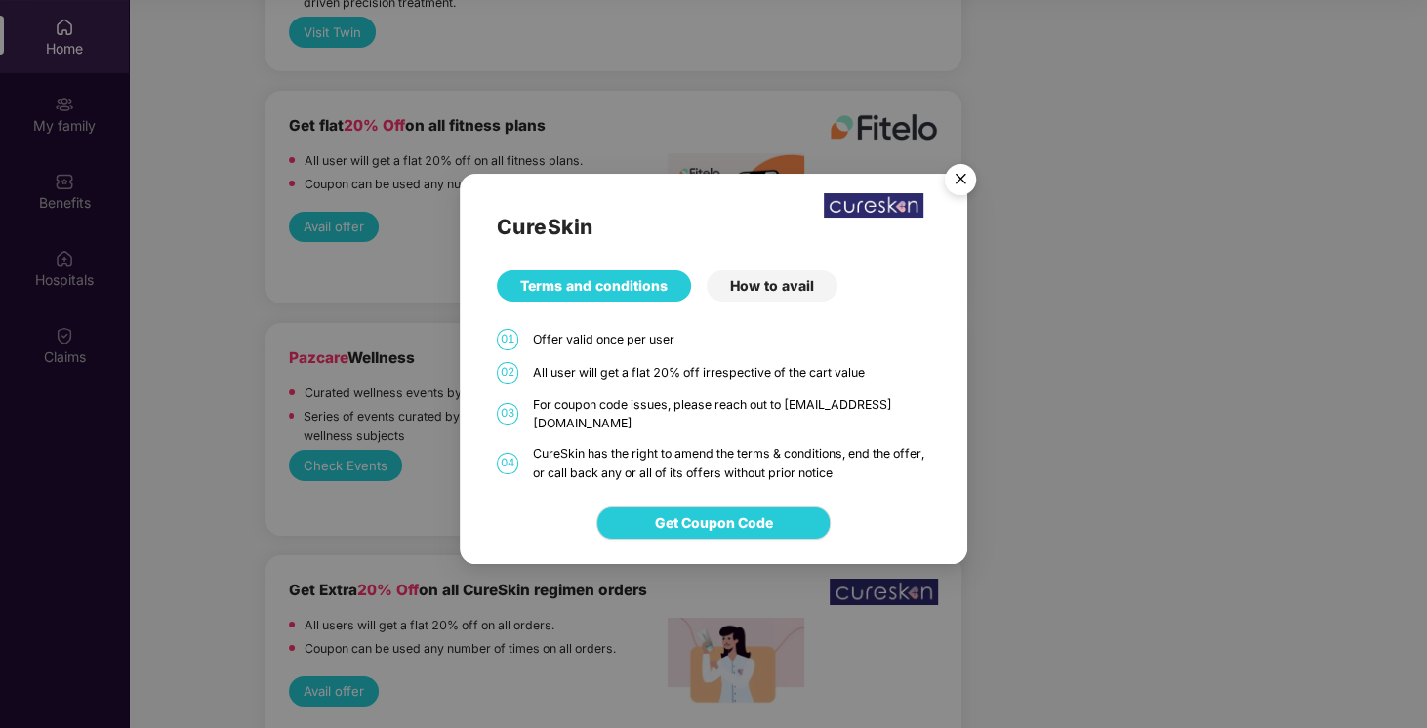
click at [726, 302] on div "How to avail" at bounding box center [772, 285] width 131 height 31
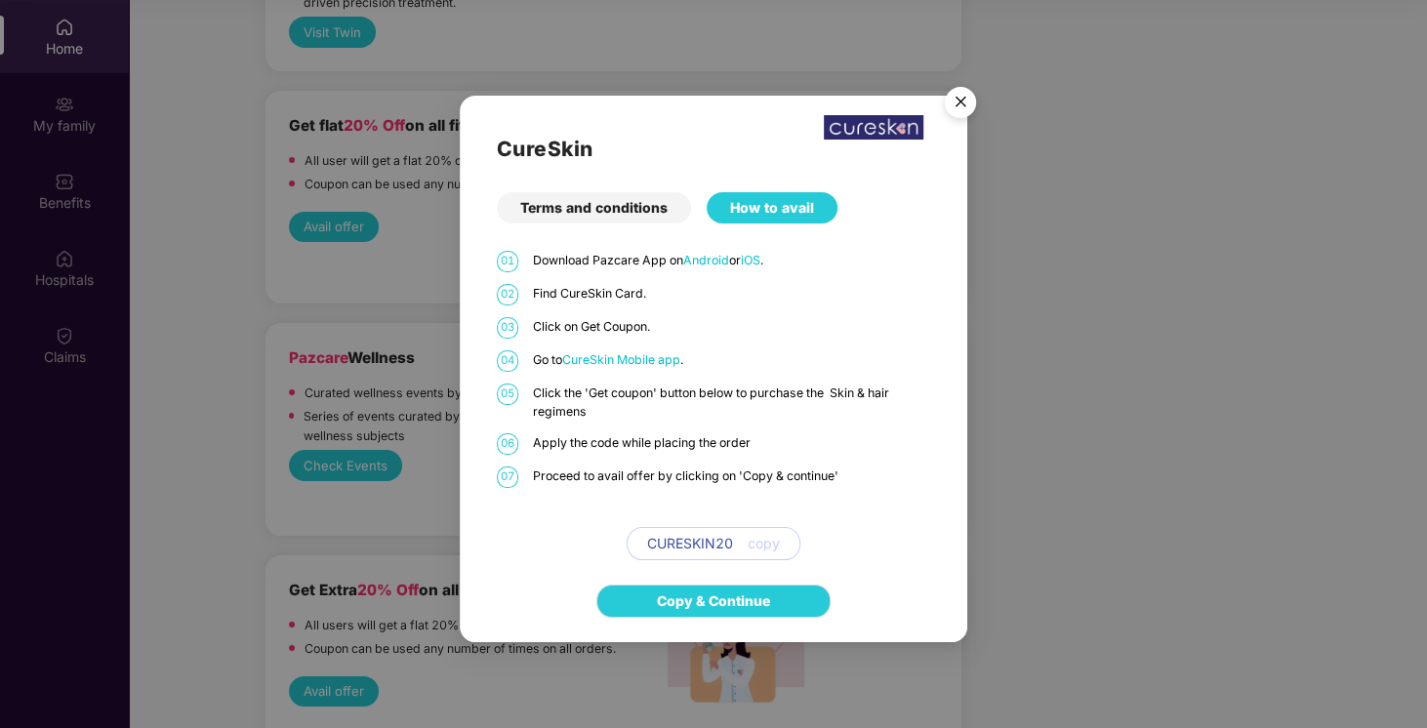
click at [957, 98] on img "Close" at bounding box center [960, 105] width 55 height 55
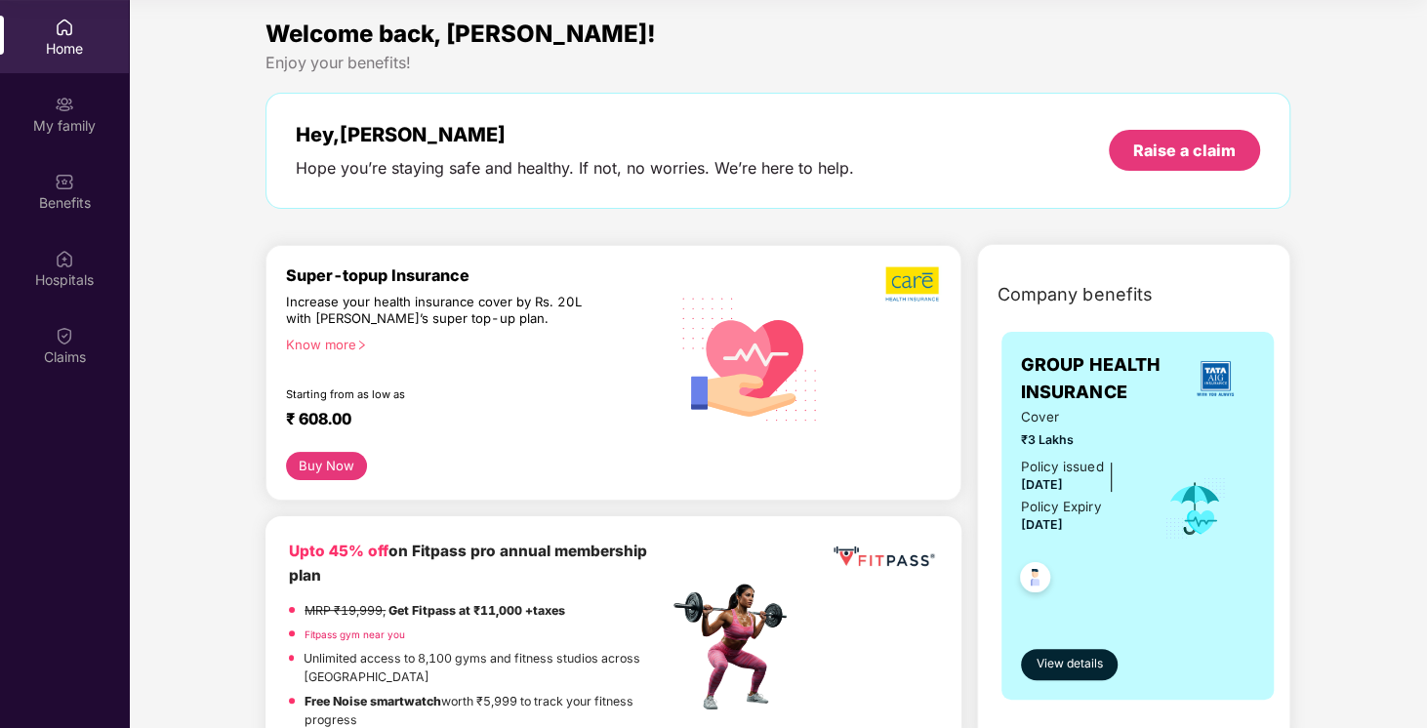
scroll to position [488, 0]
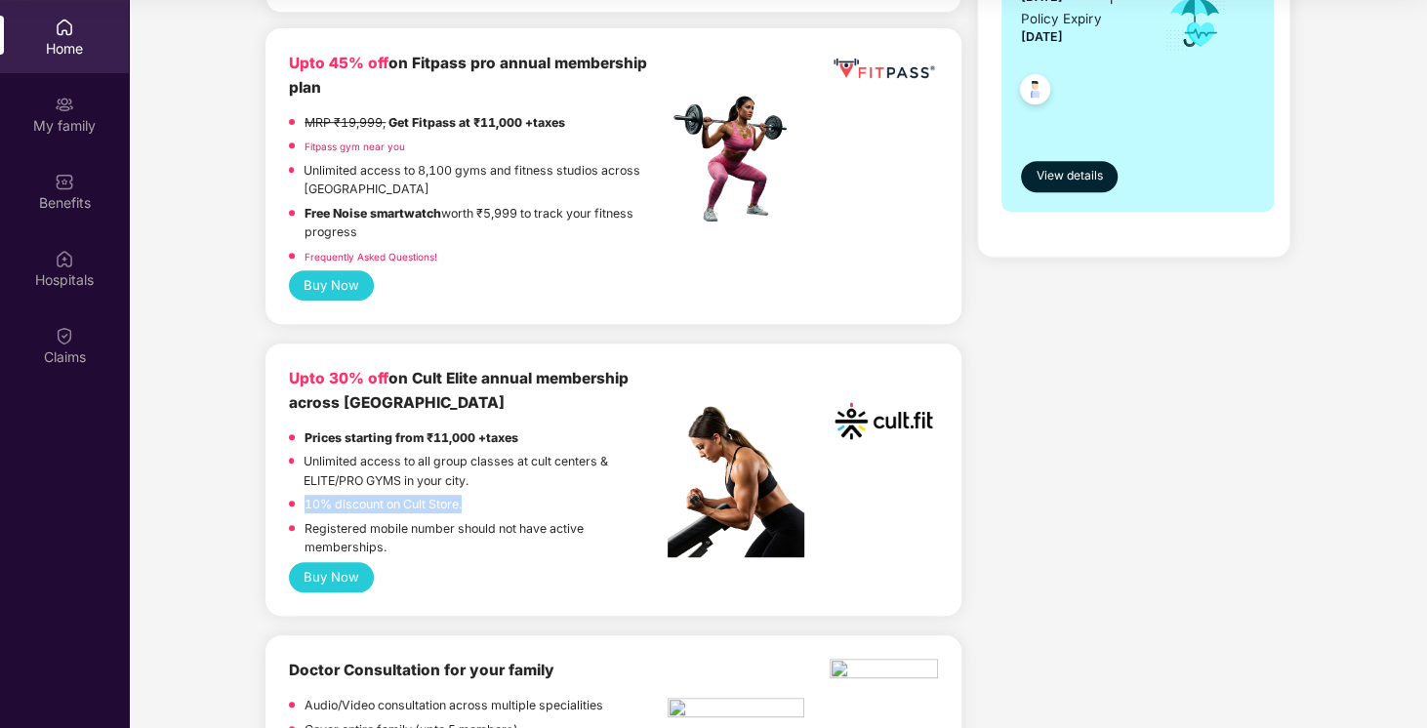
drag, startPoint x: 501, startPoint y: 507, endPoint x: 263, endPoint y: 504, distance: 237.2
click at [441, 544] on p "Registered mobile number should not have active memberships." at bounding box center [485, 538] width 363 height 38
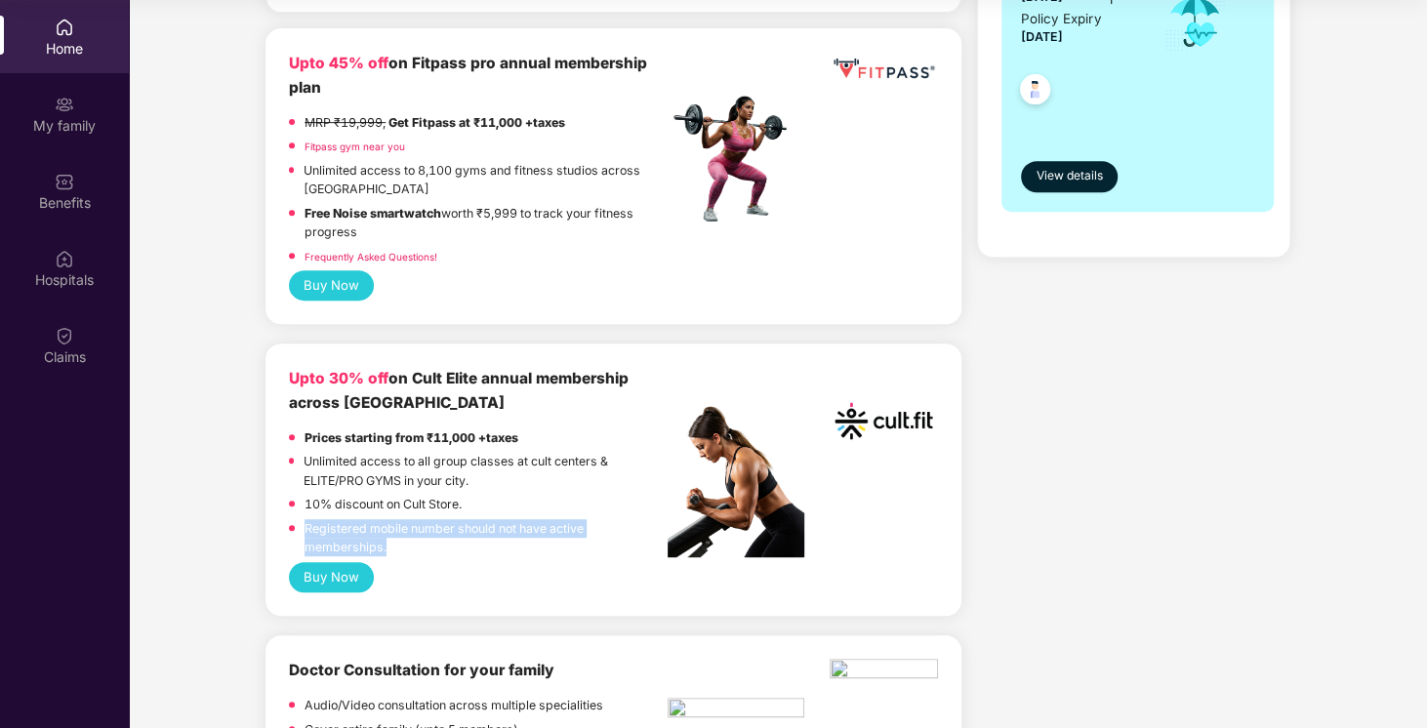
drag, startPoint x: 421, startPoint y: 546, endPoint x: 304, endPoint y: 523, distance: 118.5
click at [304, 523] on p "Registered mobile number should not have active memberships." at bounding box center [485, 538] width 363 height 38
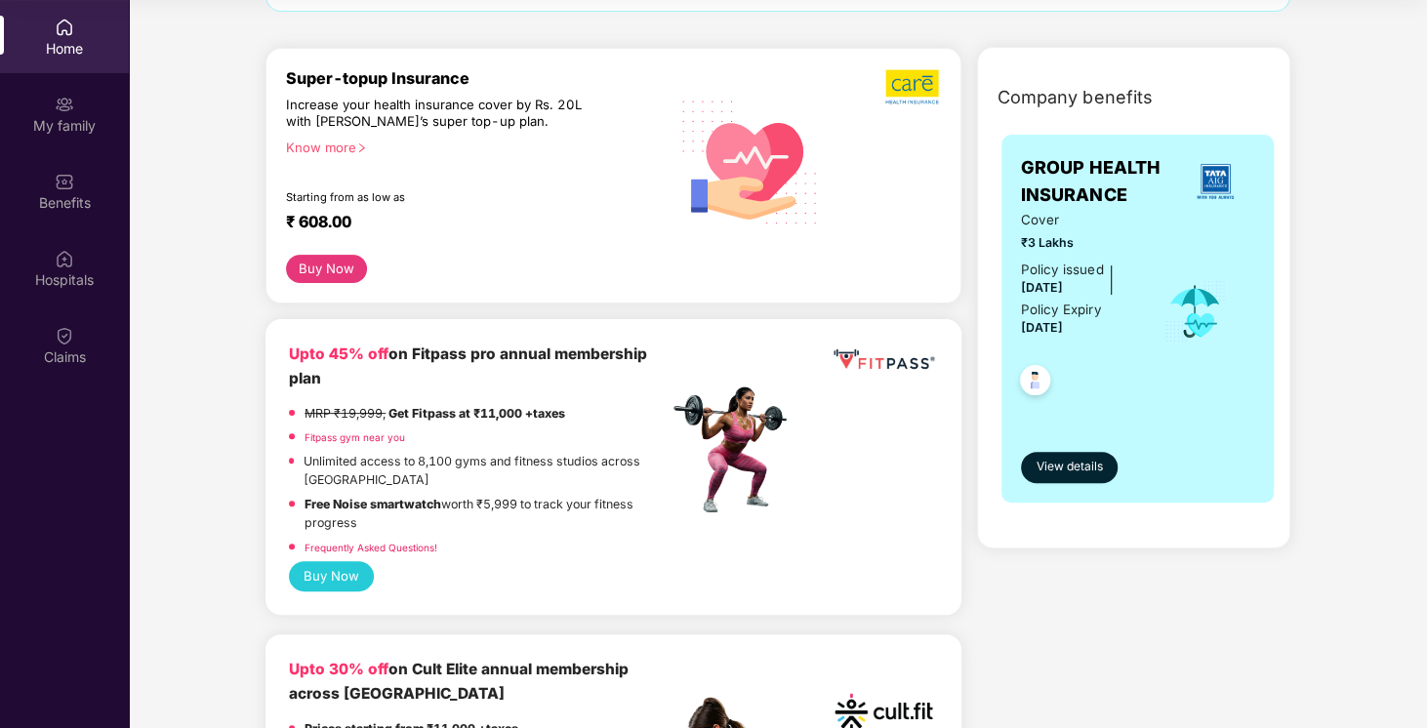
scroll to position [195, 0]
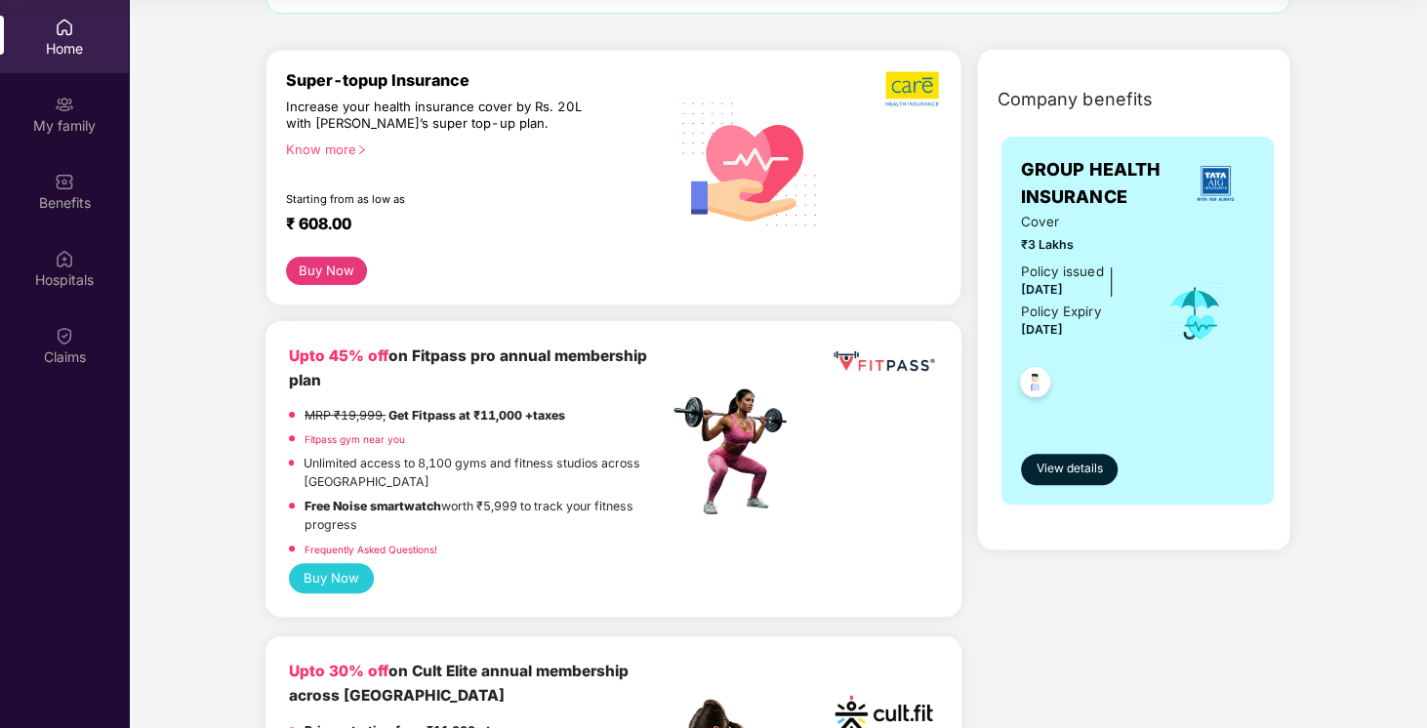
click at [391, 501] on strong "Free Noise smartwatch" at bounding box center [372, 506] width 137 height 15
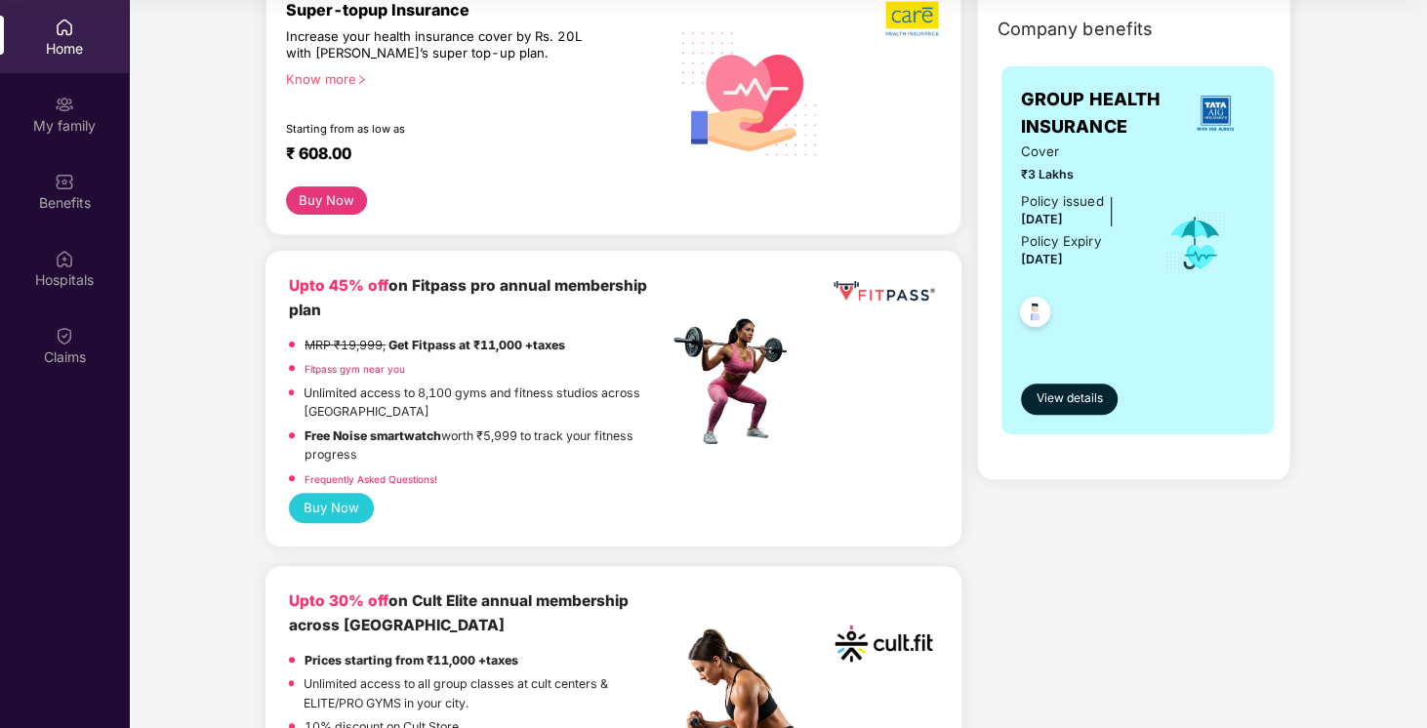
scroll to position [293, 0]
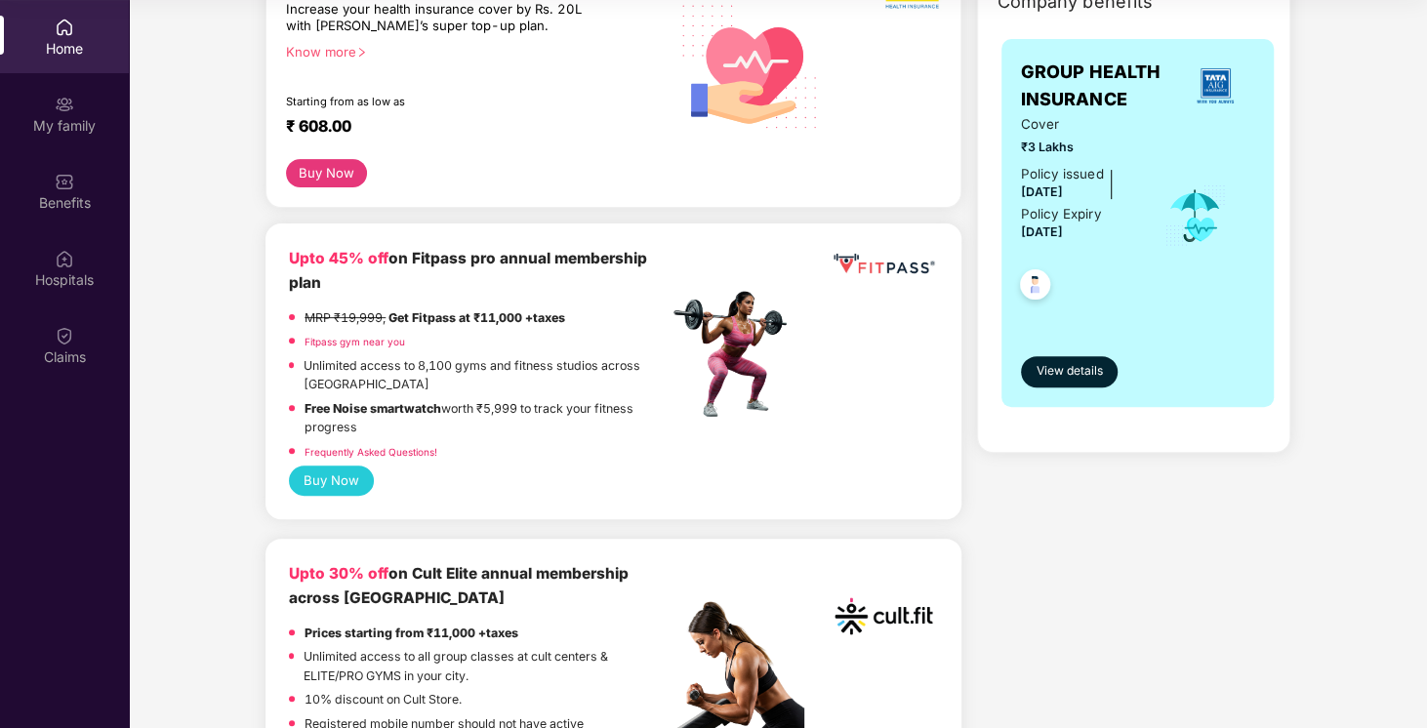
drag, startPoint x: 359, startPoint y: 424, endPoint x: 285, endPoint y: 407, distance: 76.0
click at [285, 407] on div "Upto 45% off on Fitpass pro annual membership plan MRP ₹19,999, Get Fitpass at …" at bounding box center [613, 371] width 696 height 296
click at [405, 432] on p "Free Noise smartwatch worth ₹5,999 to track your fitness progress" at bounding box center [485, 418] width 363 height 38
click at [322, 384] on p "Unlimited access to 8,100 gyms and fitness studios across [GEOGRAPHIC_DATA]" at bounding box center [485, 375] width 364 height 38
drag, startPoint x: 336, startPoint y: 382, endPoint x: 301, endPoint y: 353, distance: 45.1
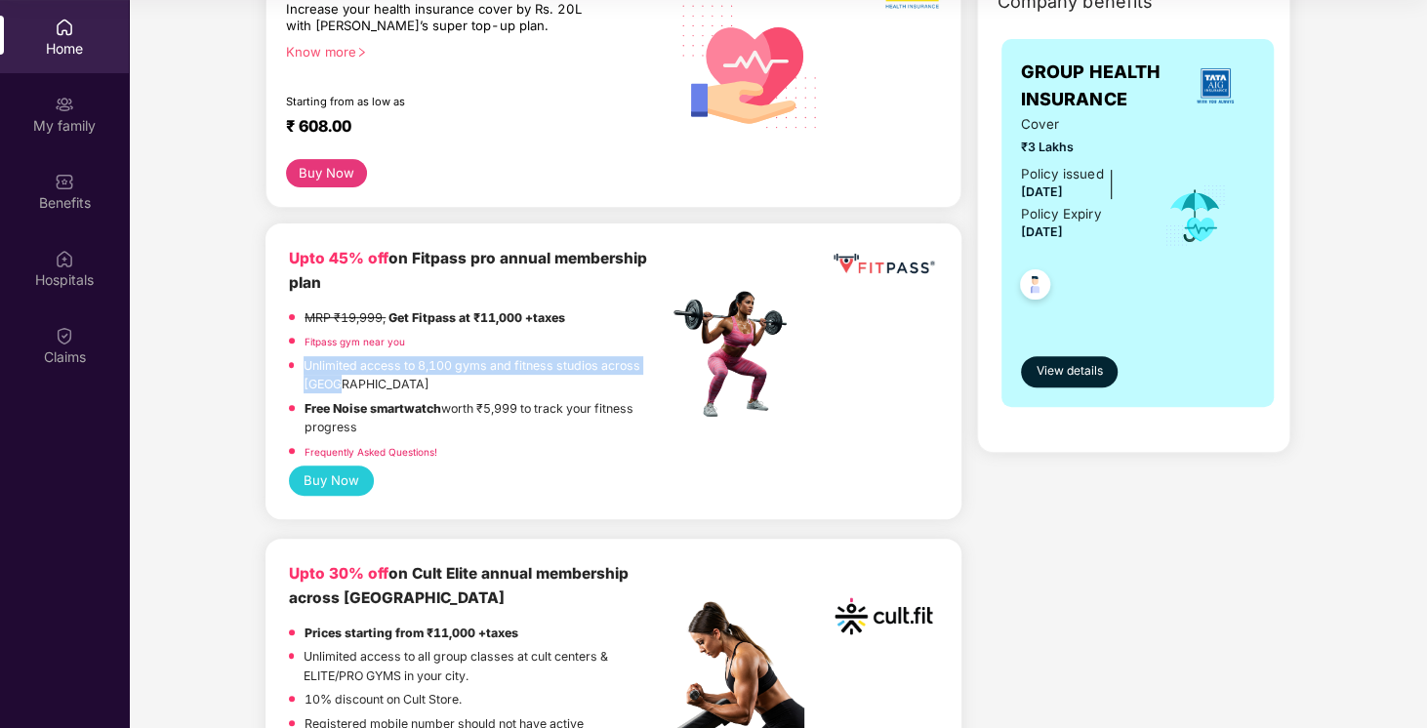
click at [301, 356] on div "Unlimited access to 8,100 gyms and fitness studios across [GEOGRAPHIC_DATA]" at bounding box center [478, 377] width 379 height 43
click at [344, 483] on button "Buy Now" at bounding box center [331, 480] width 85 height 30
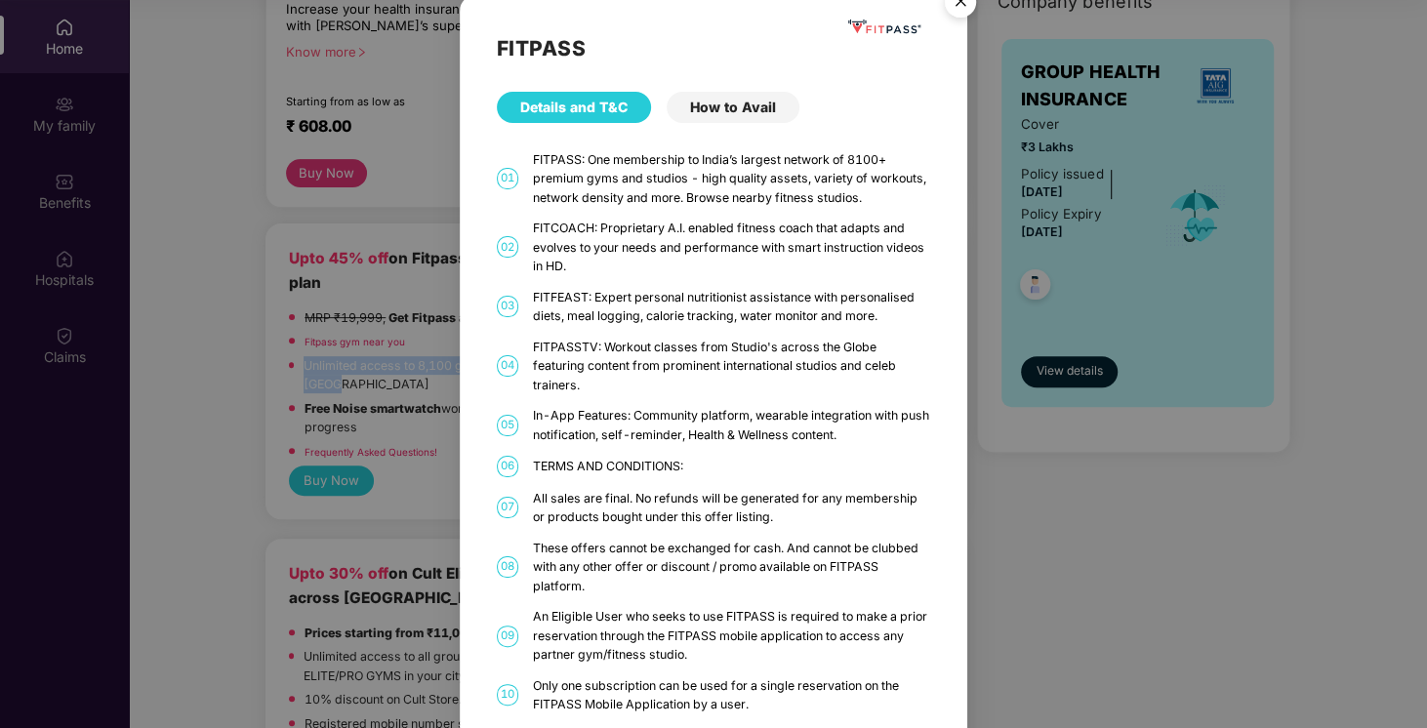
scroll to position [0, 0]
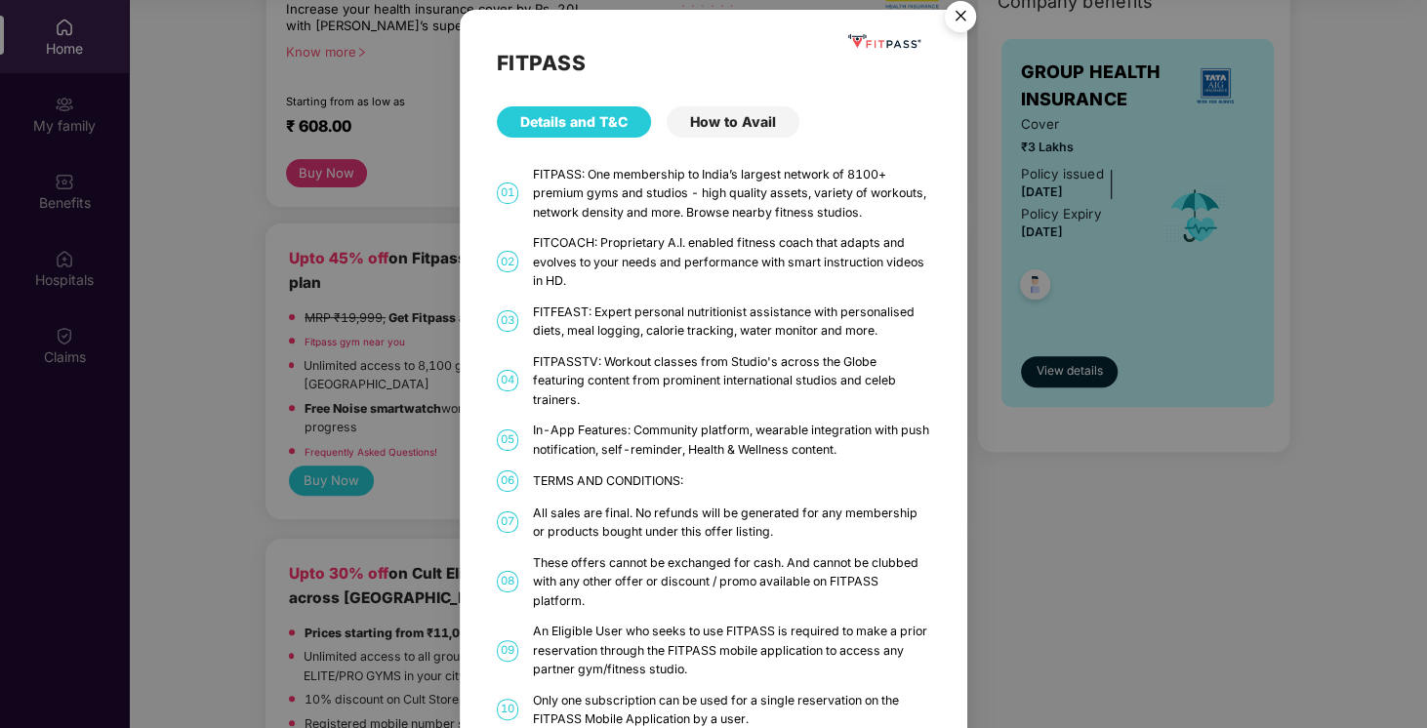
click at [724, 120] on div "How to Avail" at bounding box center [733, 121] width 133 height 31
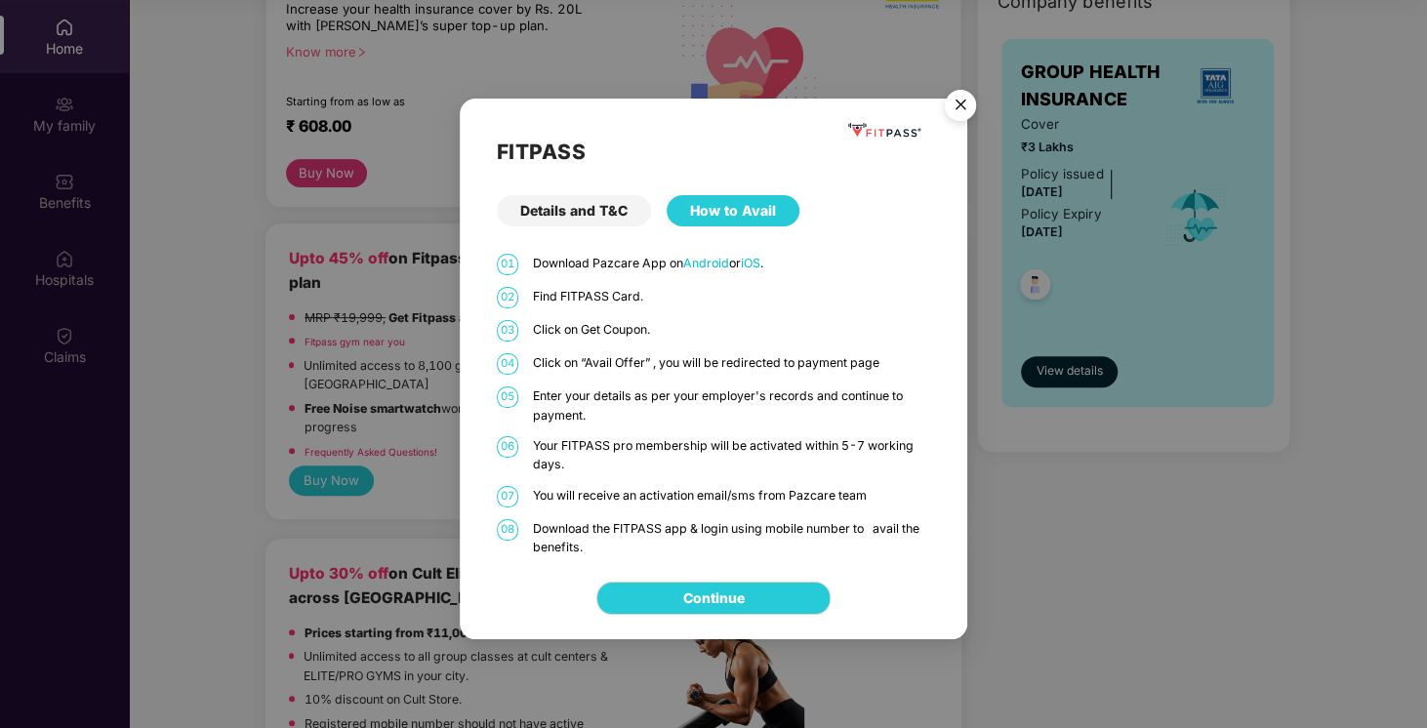
click at [965, 117] on img "Close" at bounding box center [960, 108] width 55 height 55
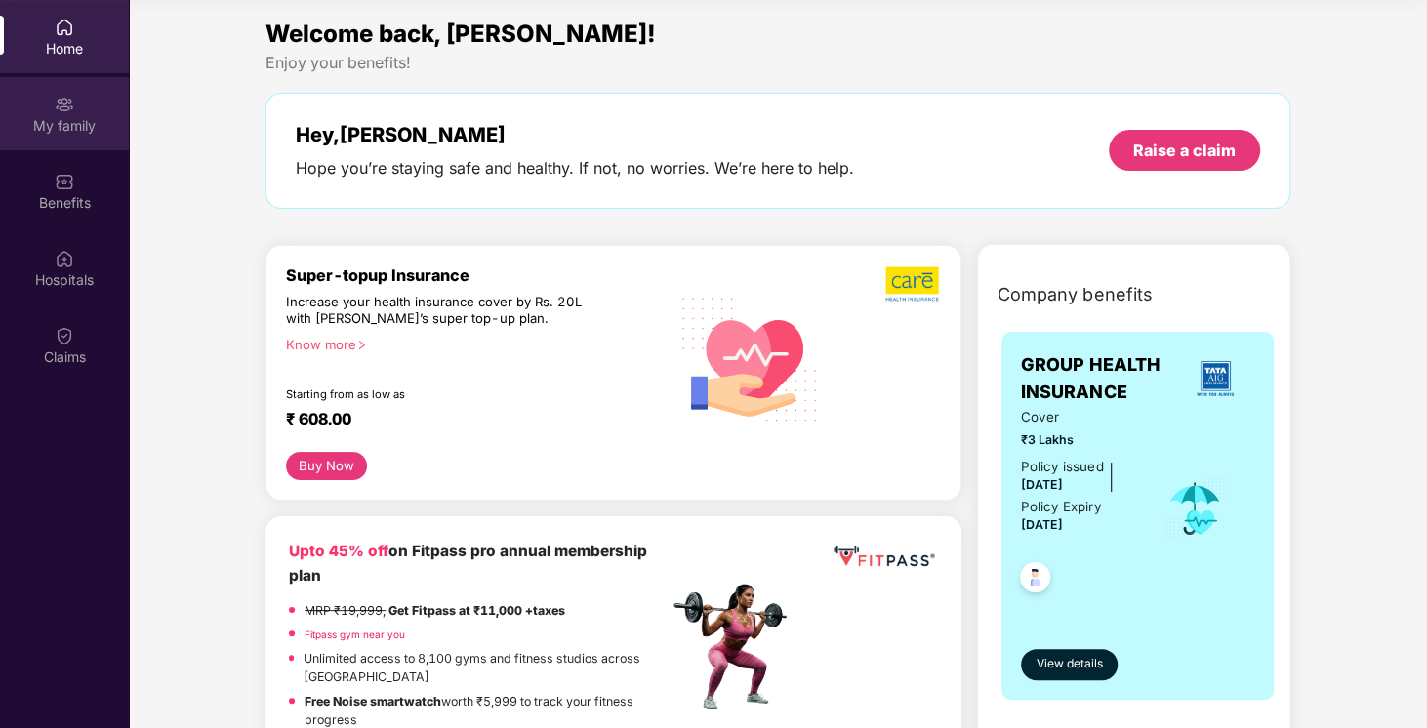
click at [66, 116] on div "My family" at bounding box center [64, 126] width 129 height 20
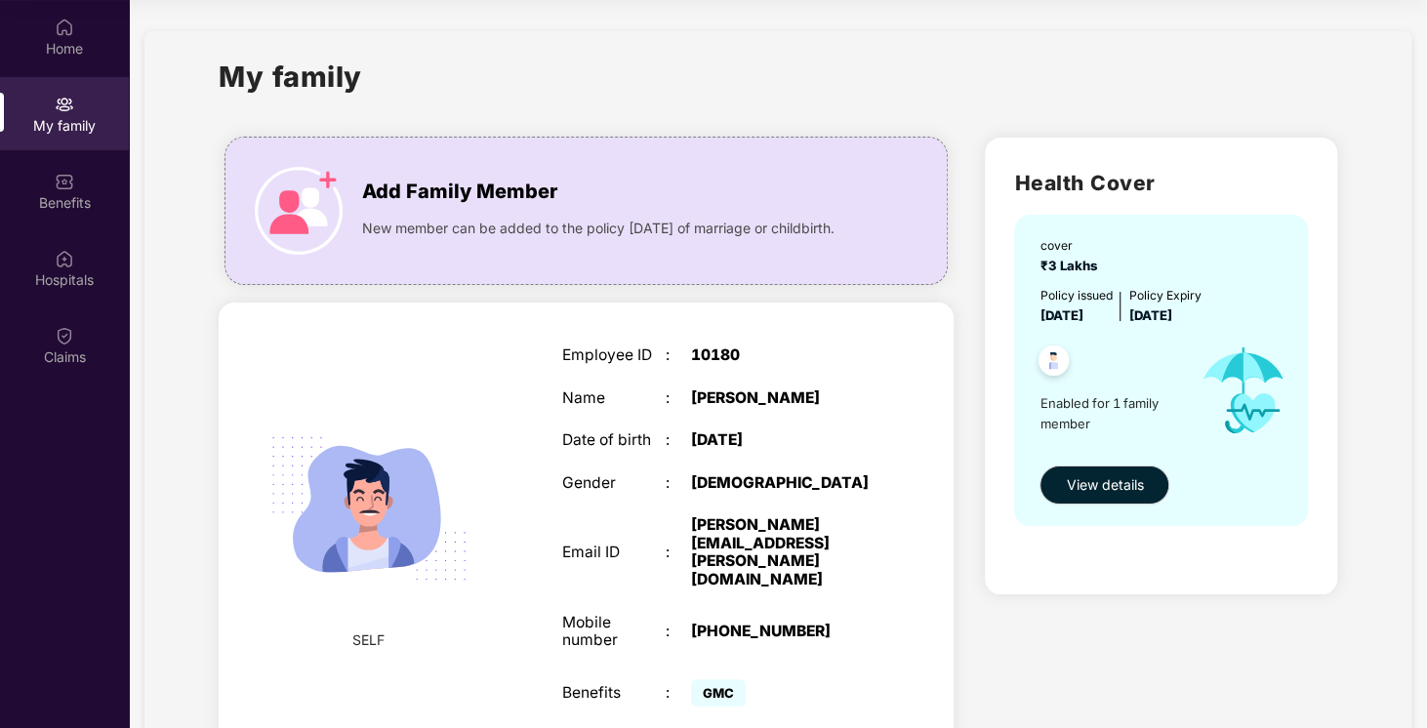
scroll to position [74, 0]
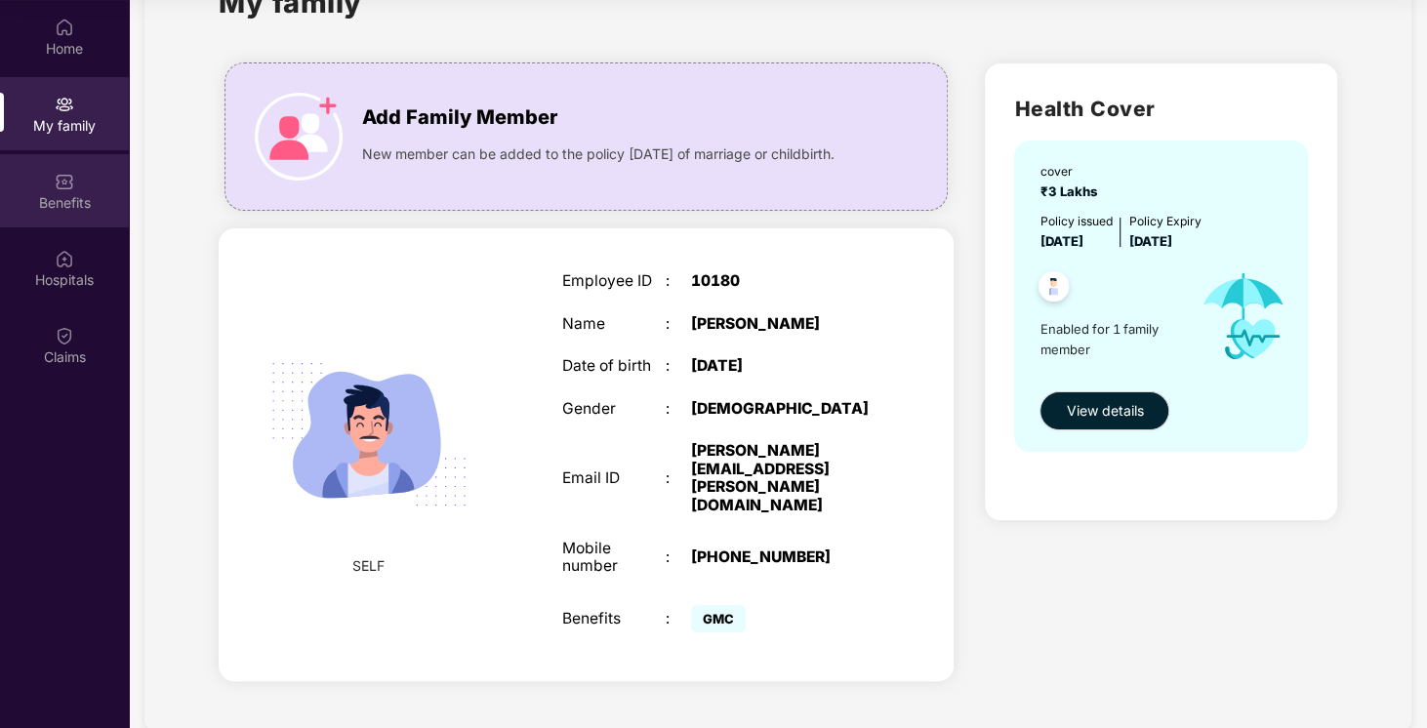
click at [60, 170] on div at bounding box center [65, 180] width 20 height 20
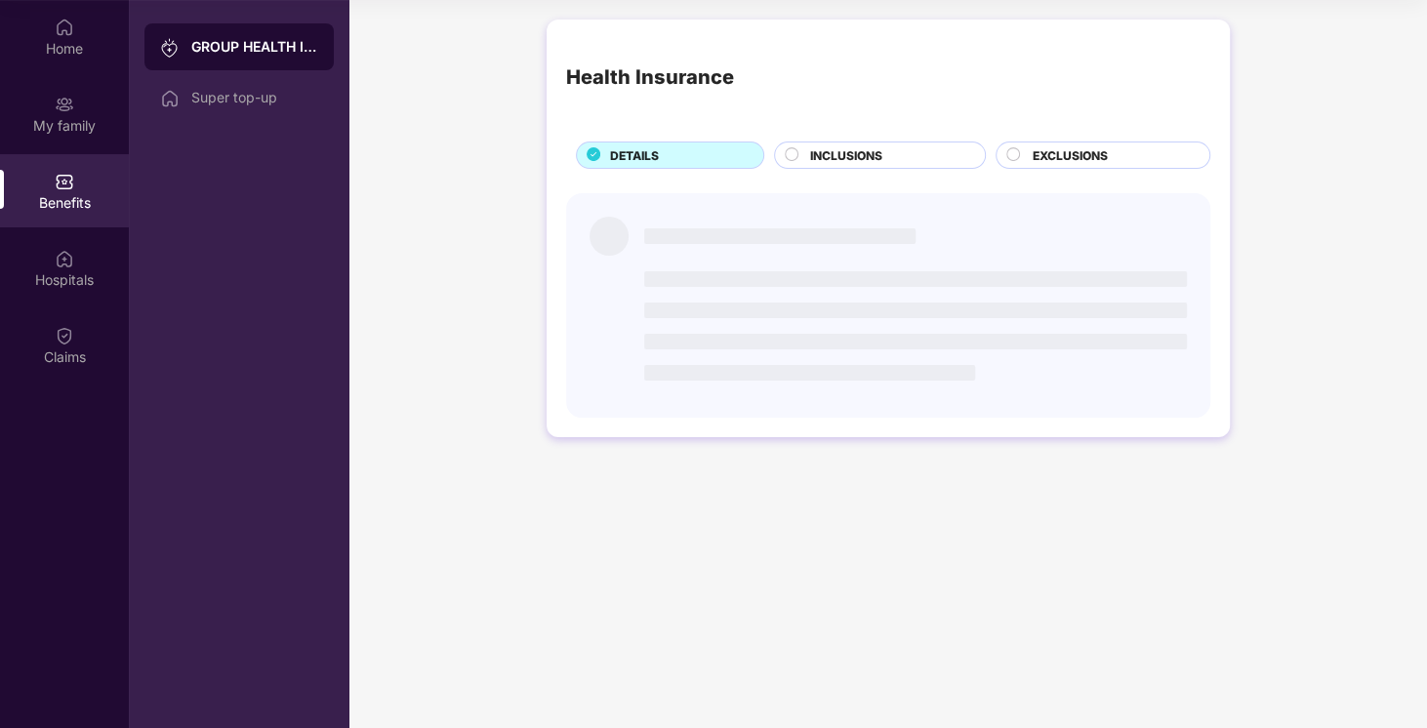
scroll to position [0, 0]
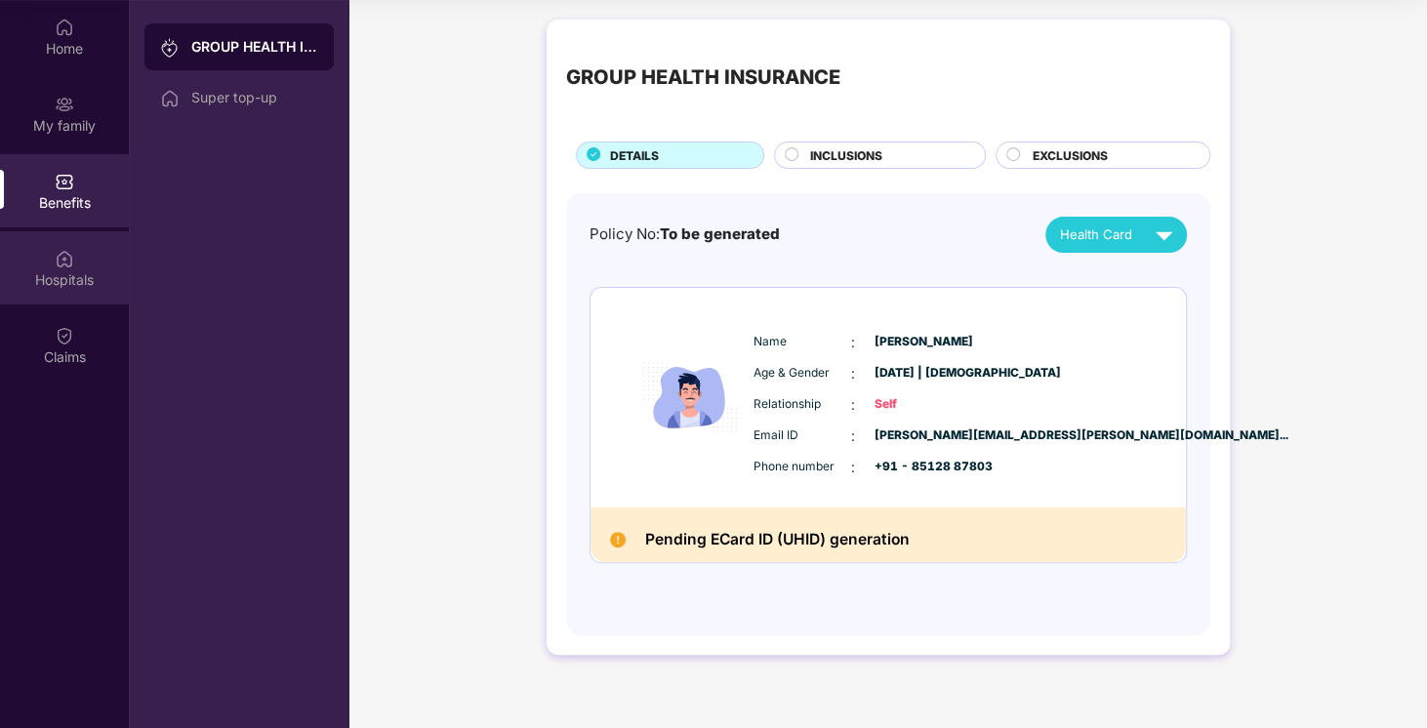
click at [67, 293] on div "Hospitals" at bounding box center [64, 267] width 129 height 73
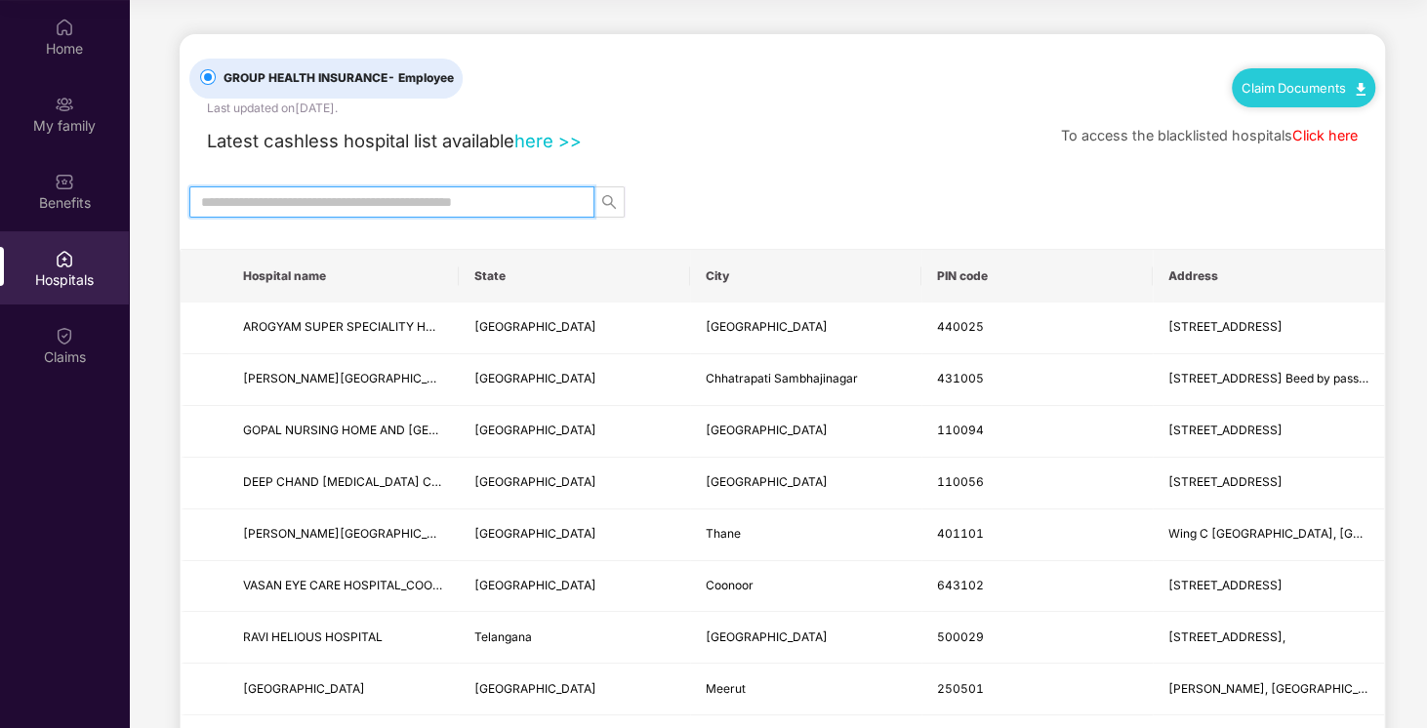
click at [345, 208] on input "text" at bounding box center [384, 201] width 366 height 21
type input "*****"
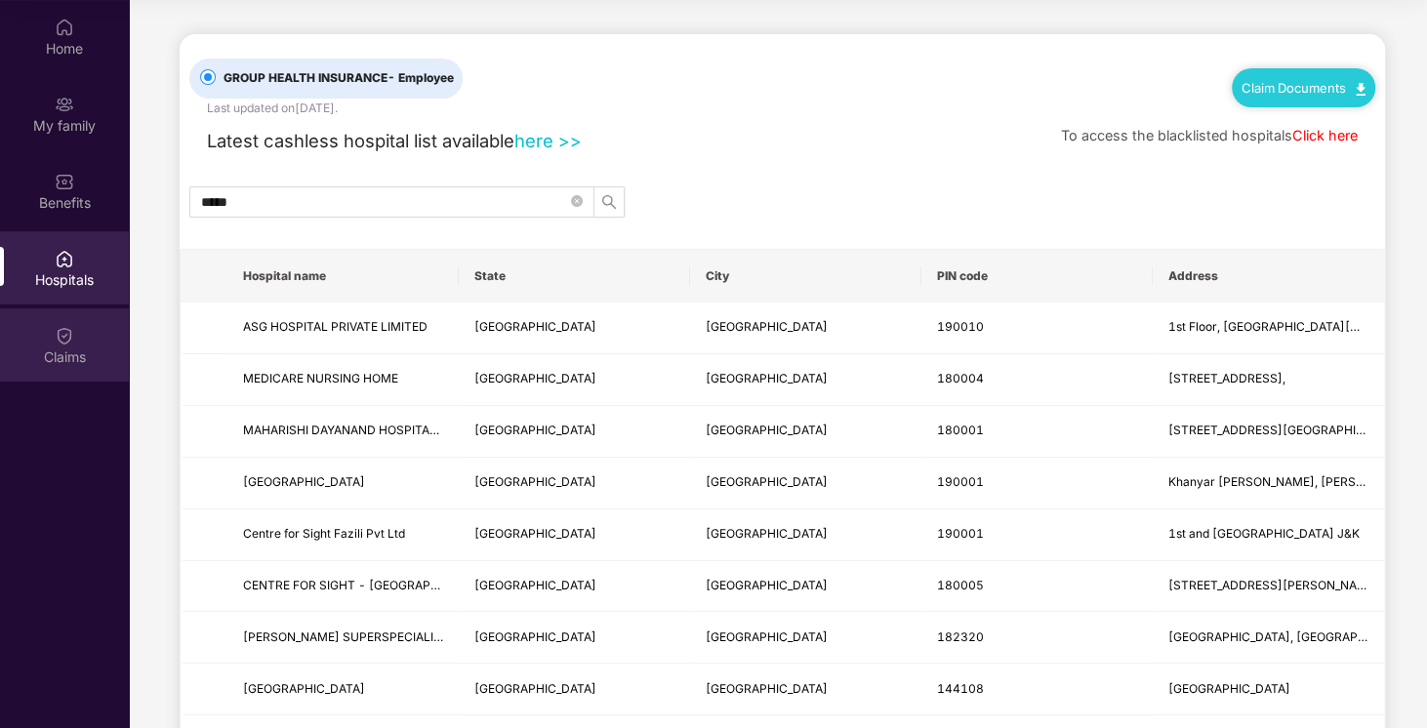
click at [18, 370] on div "Claims" at bounding box center [64, 344] width 129 height 73
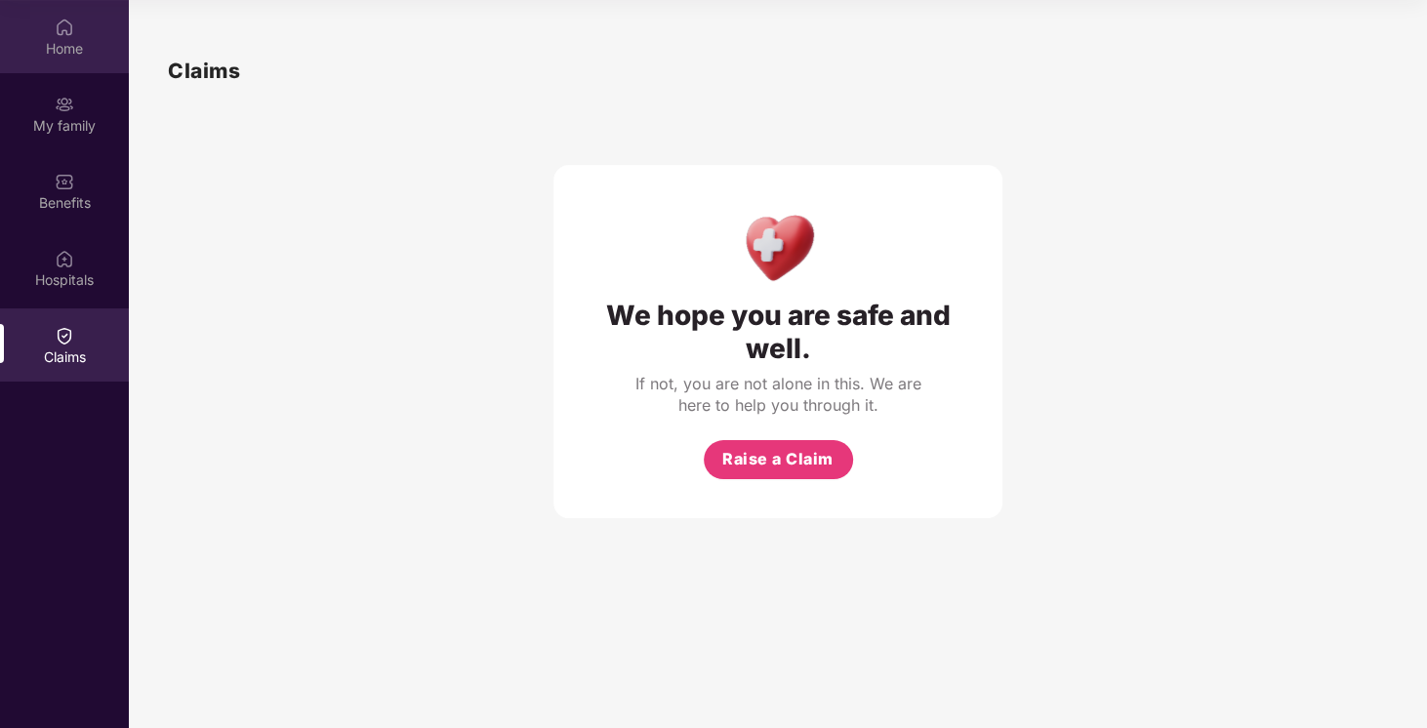
click at [81, 60] on div "Home" at bounding box center [64, 36] width 129 height 73
